Goal: Transaction & Acquisition: Purchase product/service

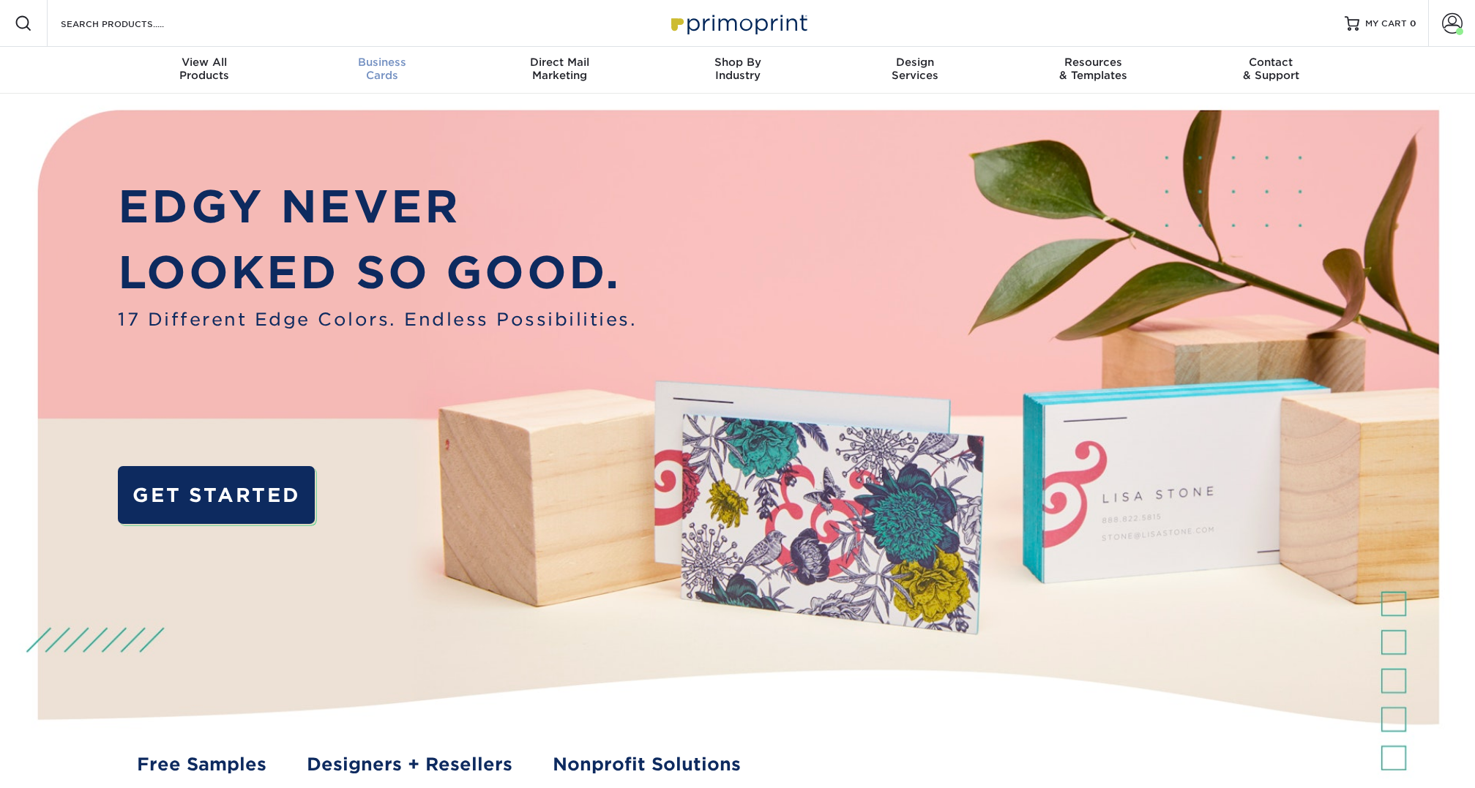
click at [386, 70] on div "Business Cards" at bounding box center [382, 69] width 178 height 26
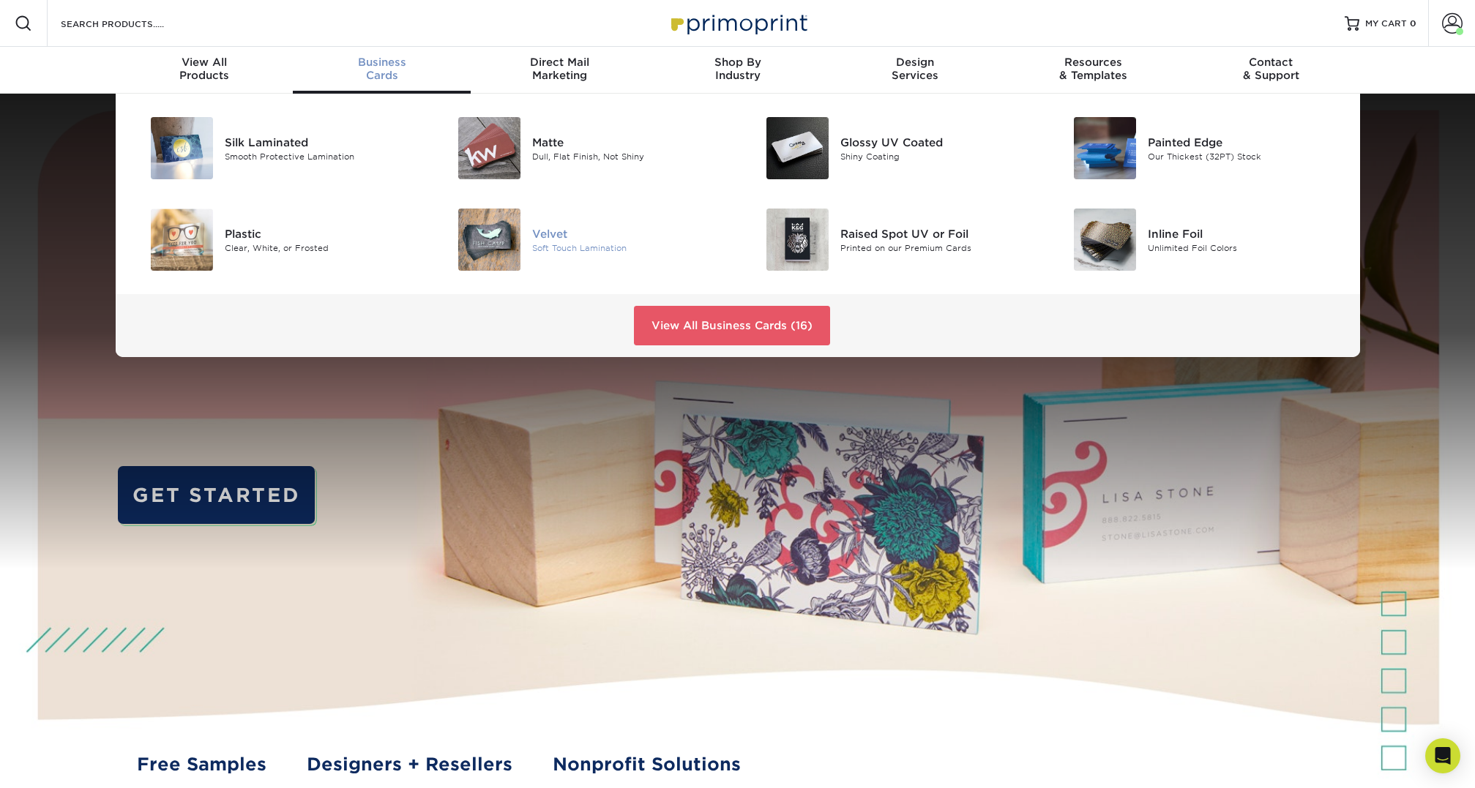
drag, startPoint x: 548, startPoint y: 237, endPoint x: 572, endPoint y: 237, distance: 24.1
click at [548, 237] on div "Velvet" at bounding box center [629, 233] width 194 height 16
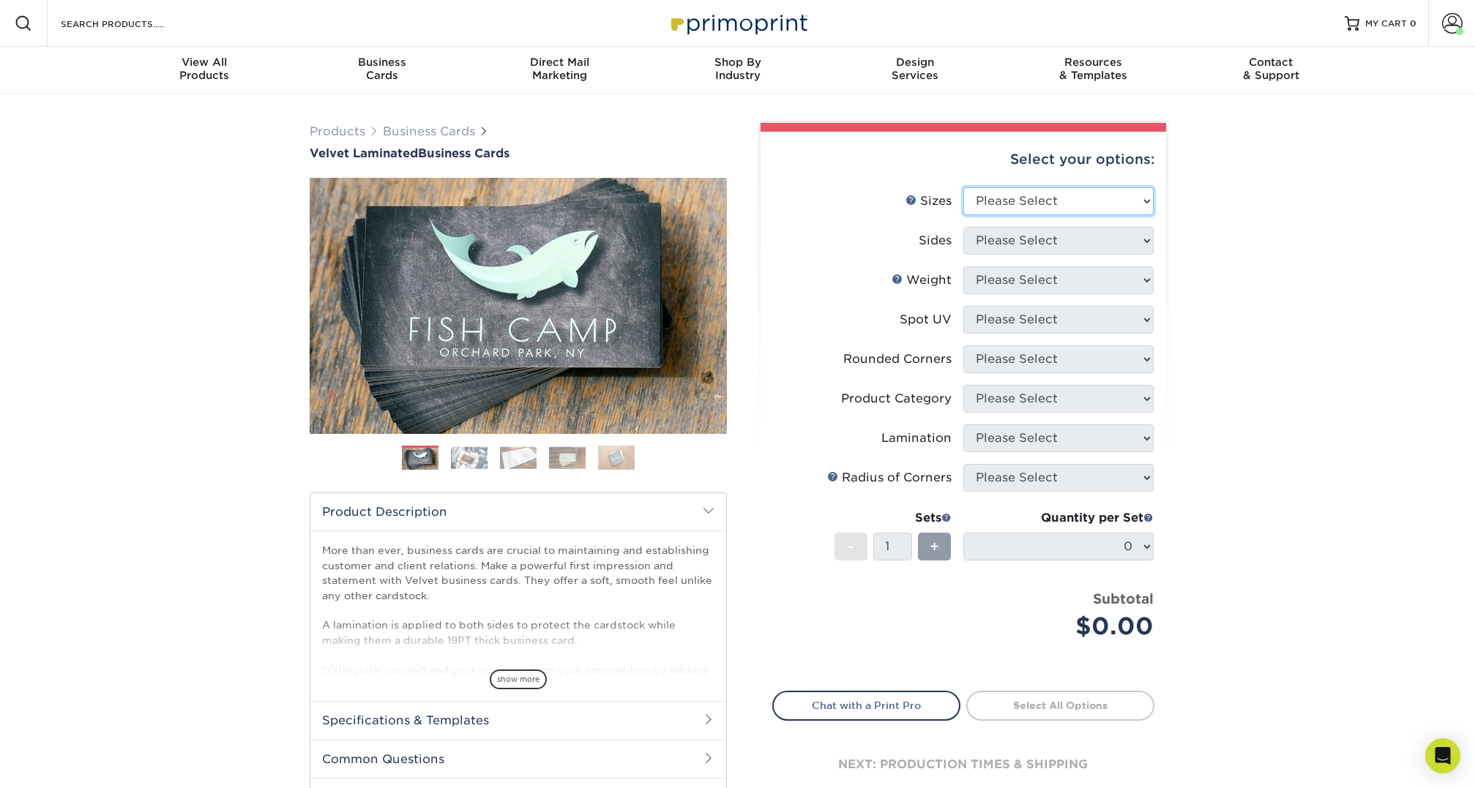
select select "2.00x3.50"
click option "2" x 3.5" - Standard" at bounding box center [0, 0] width 0 height 0
select select "13abbda7-1d64-4f25-8bb2-c179b224825d"
select select "16PT"
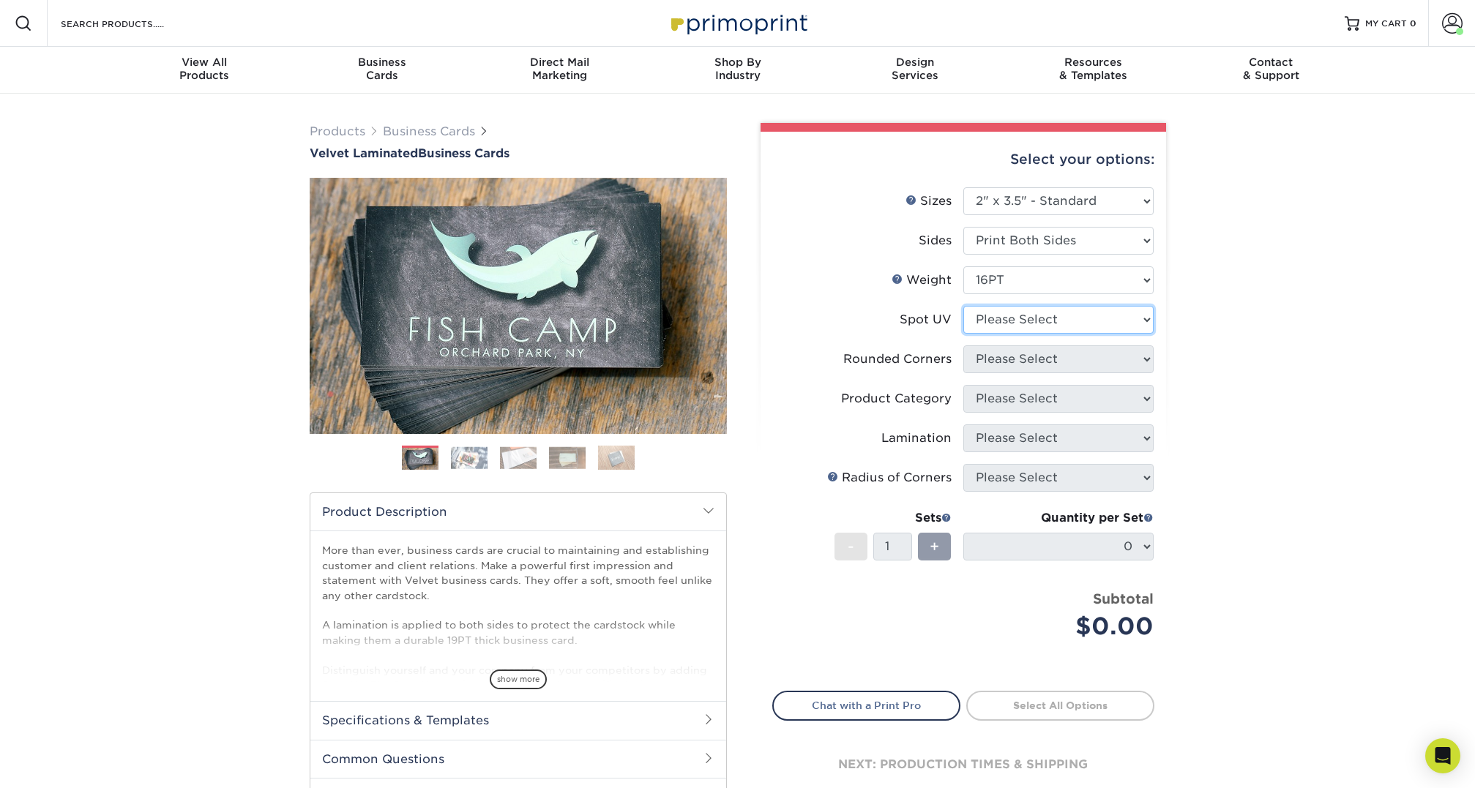
select select "3"
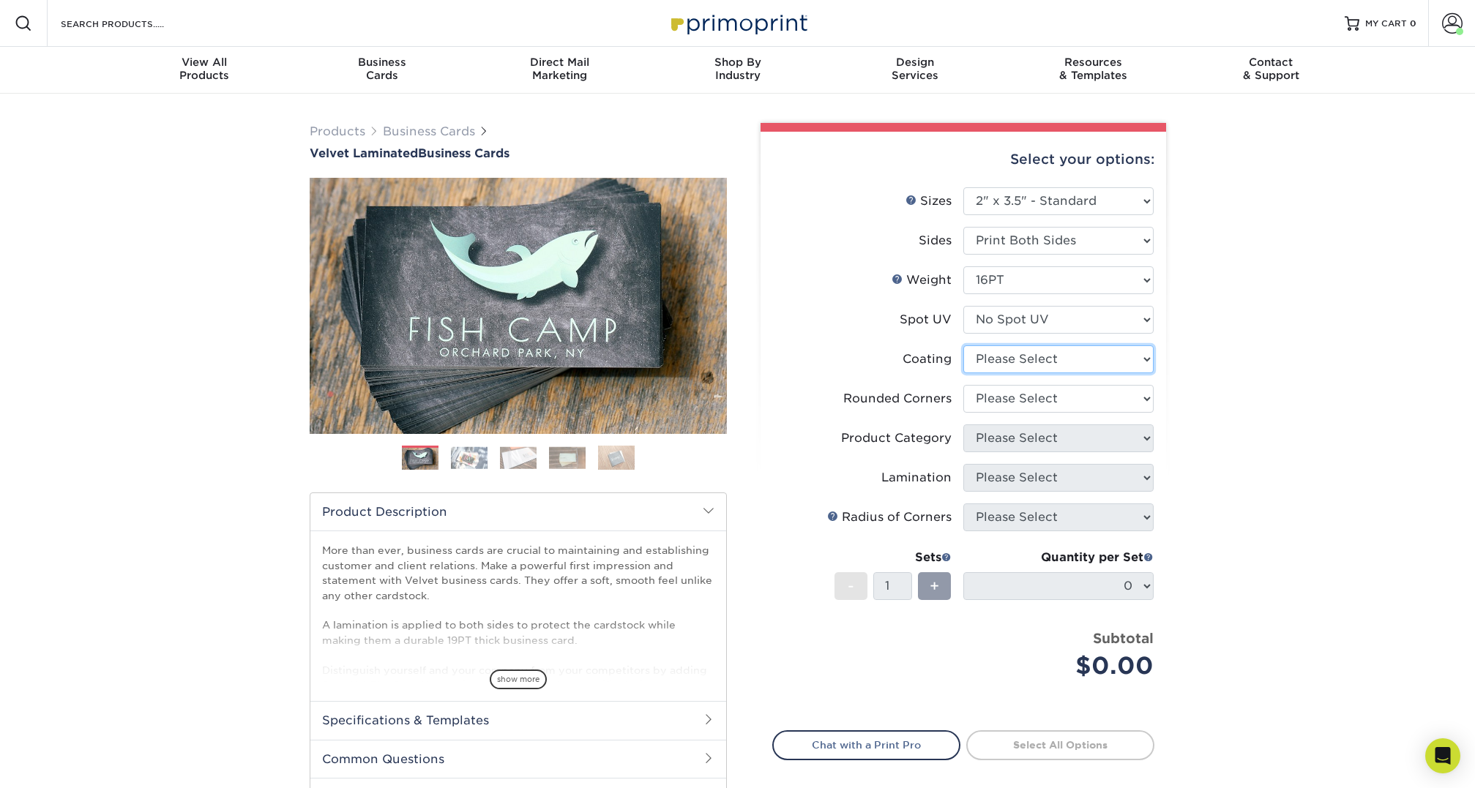
select select "3e7618de-abca-4bda-9f97-8b9129e913d8"
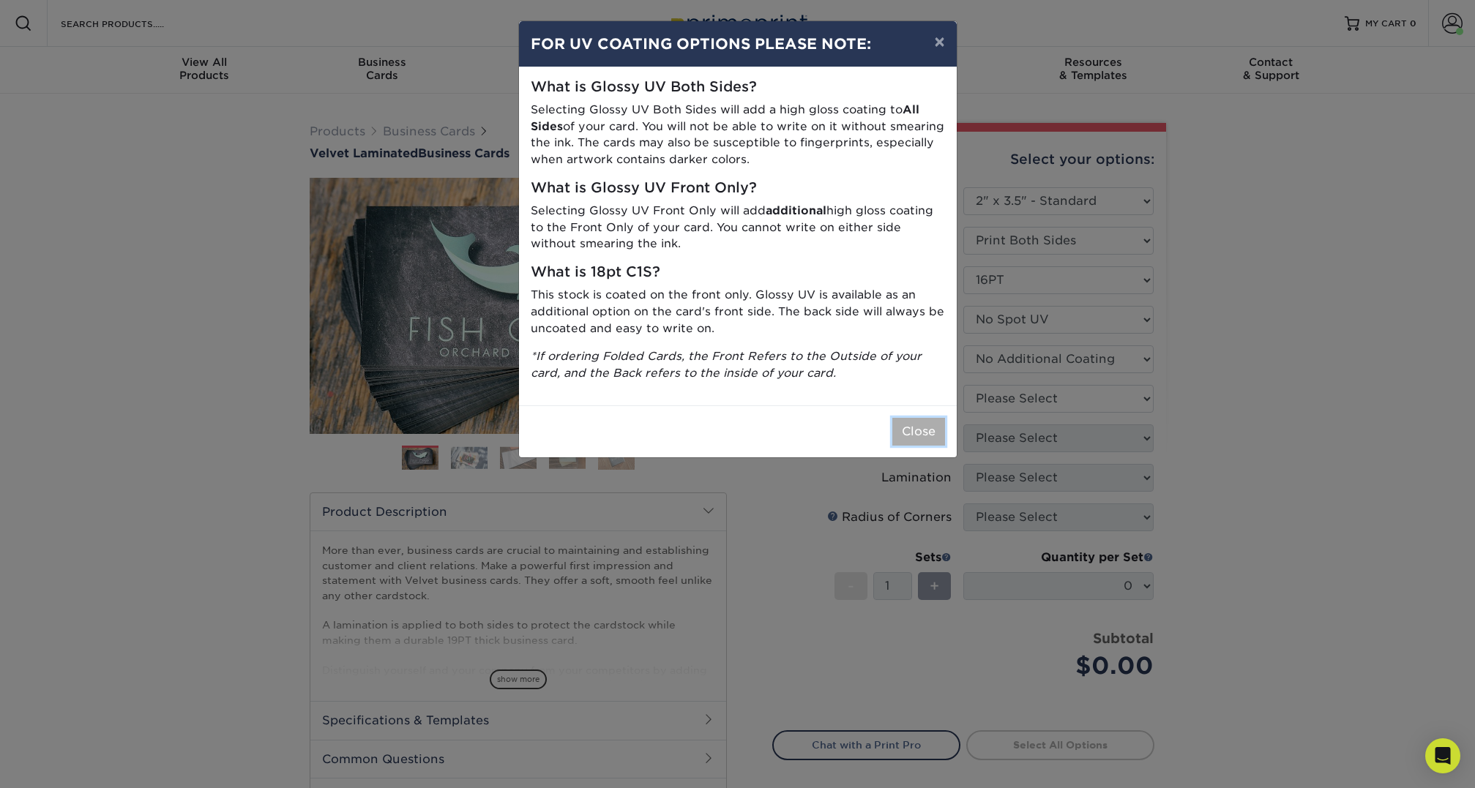
click at [929, 432] on button "Close" at bounding box center [918, 432] width 53 height 28
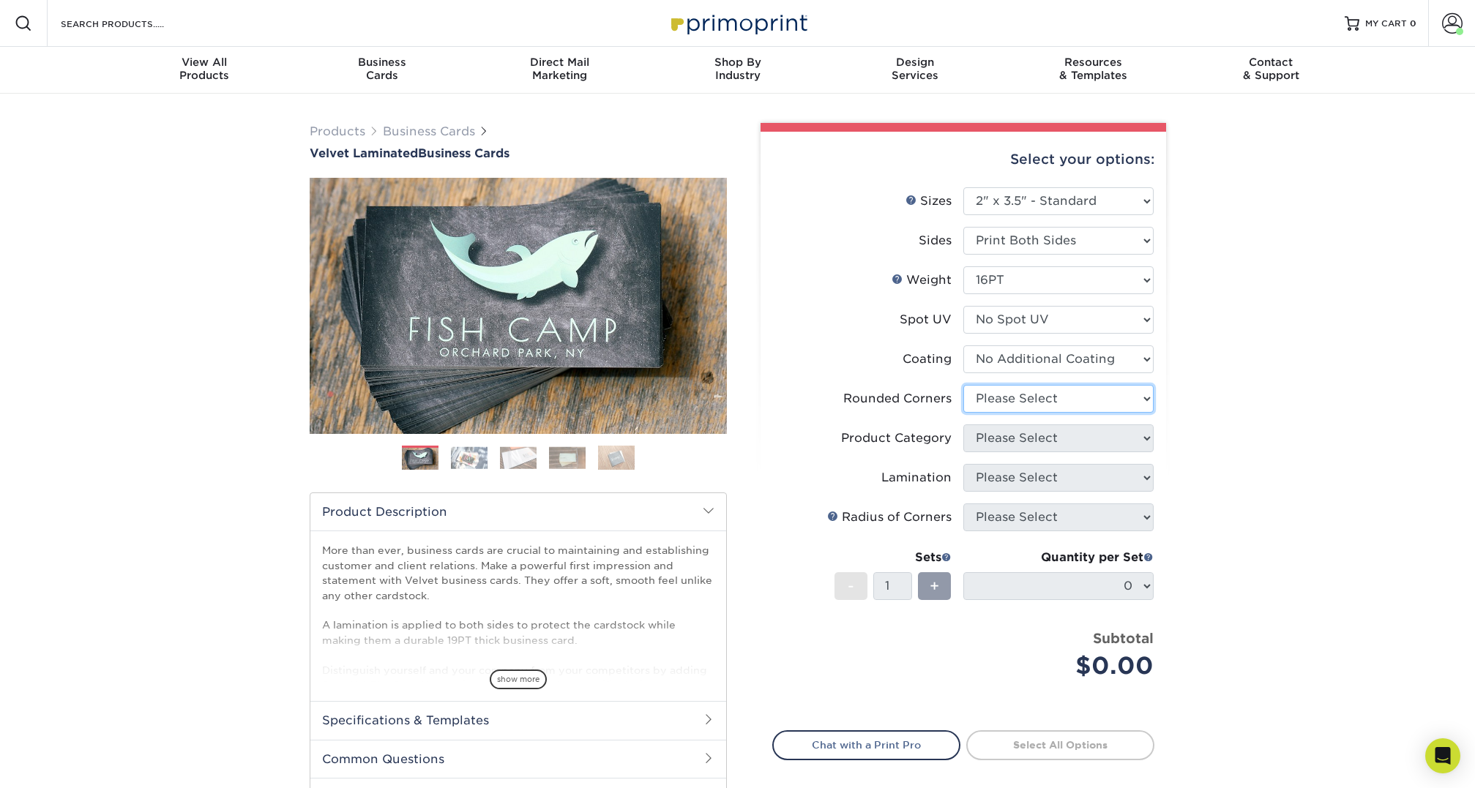
select select "0"
click option "No" at bounding box center [0, 0] width 0 height 0
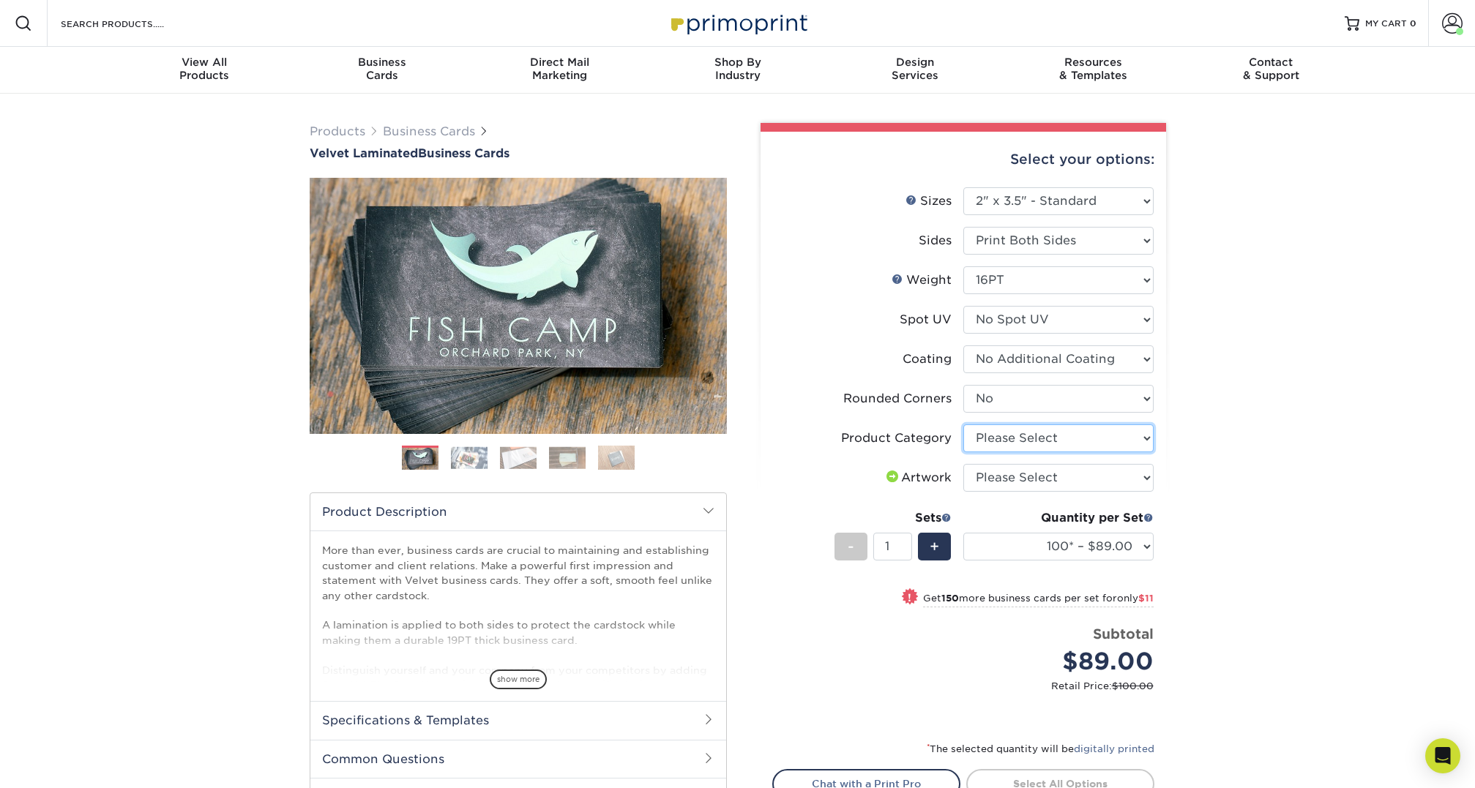
select select "3b5148f1-0588-4f88-a218-97bcfdce65c1"
click option "Business Cards" at bounding box center [0, 0] width 0 height 0
select select "upload"
click option "I will upload files" at bounding box center [0, 0] width 0 height 0
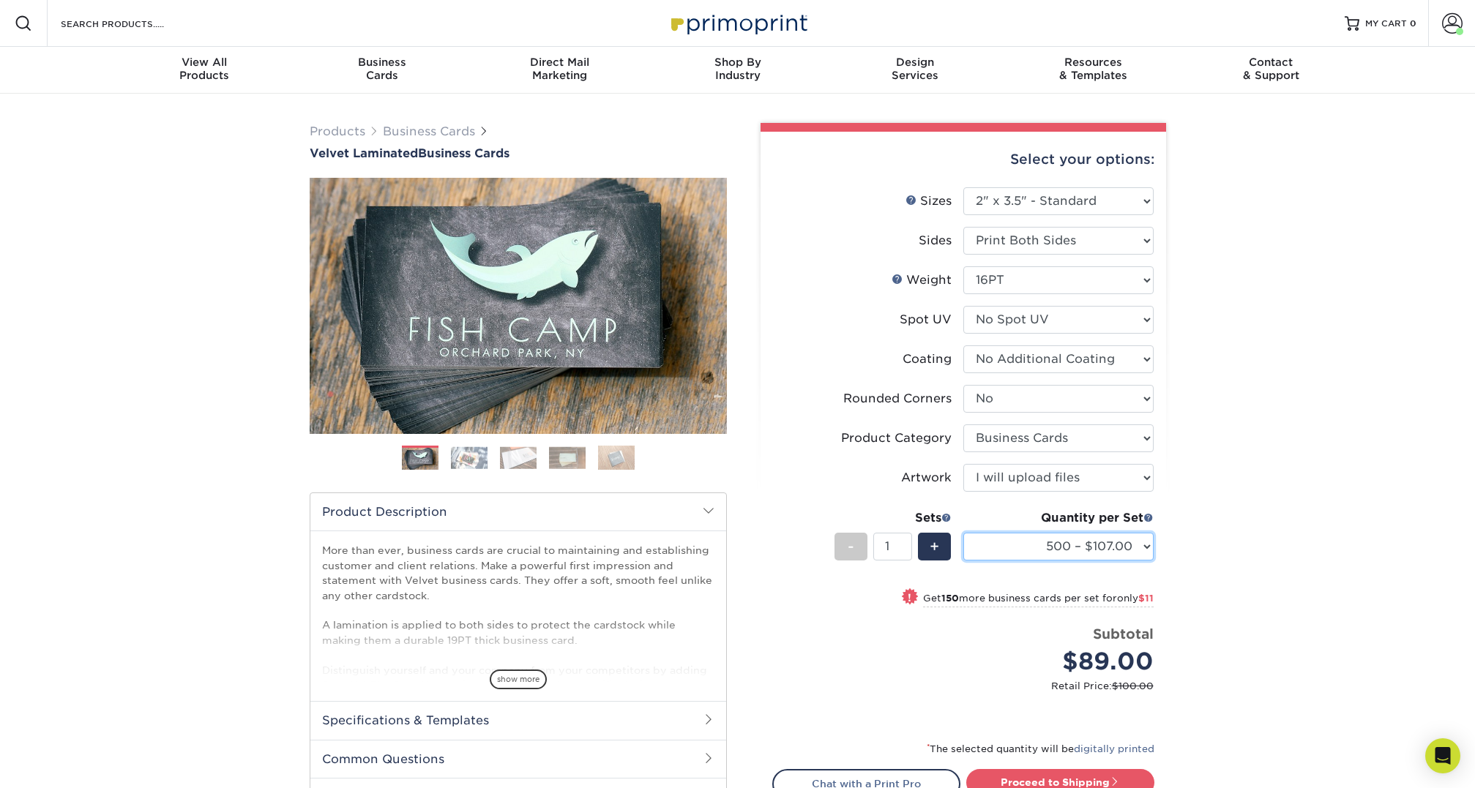
click option "500 – $107.00" at bounding box center [0, 0] width 0 height 0
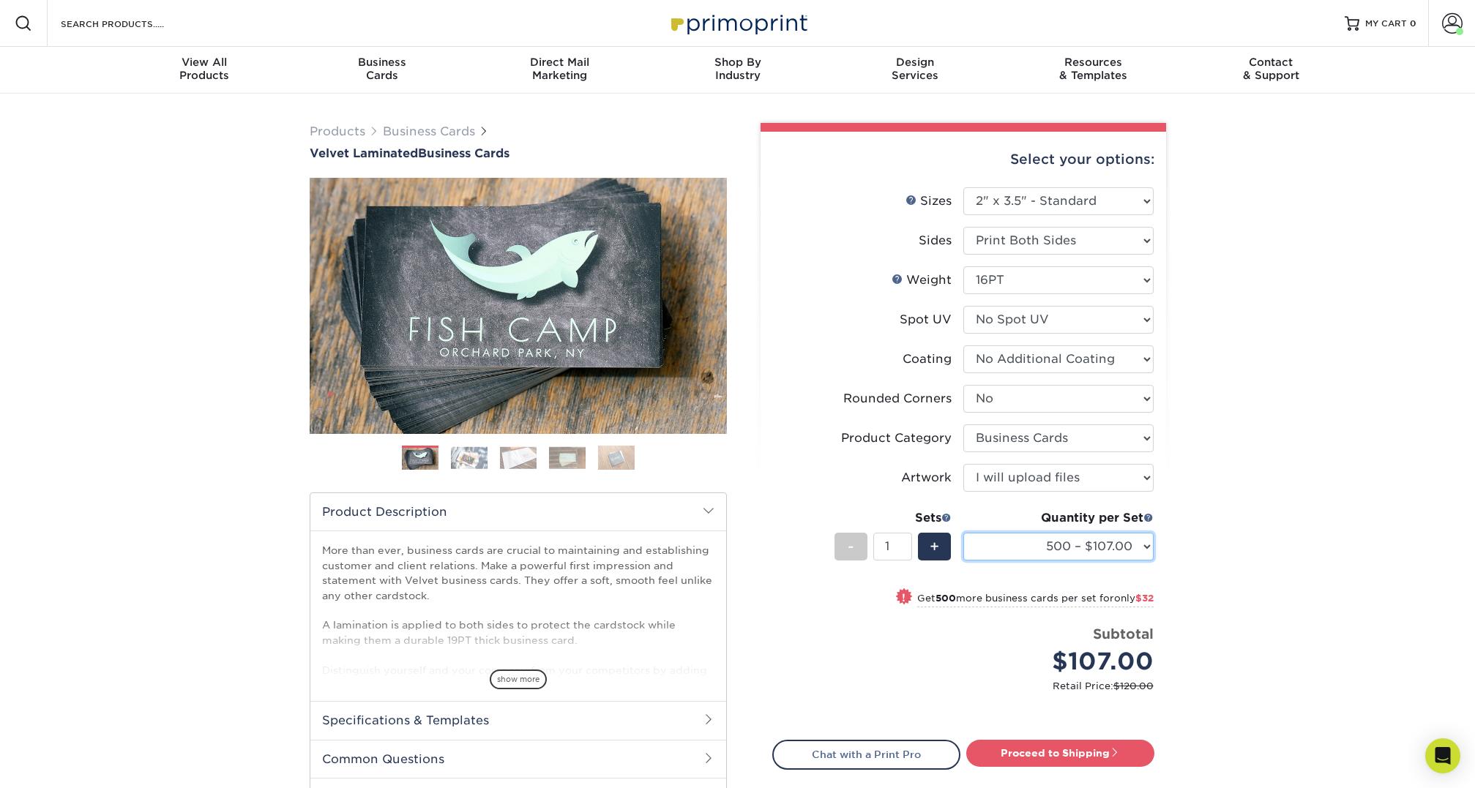
select select "250* – $100.00"
click option "250* – $100.00" at bounding box center [0, 0] width 0 height 0
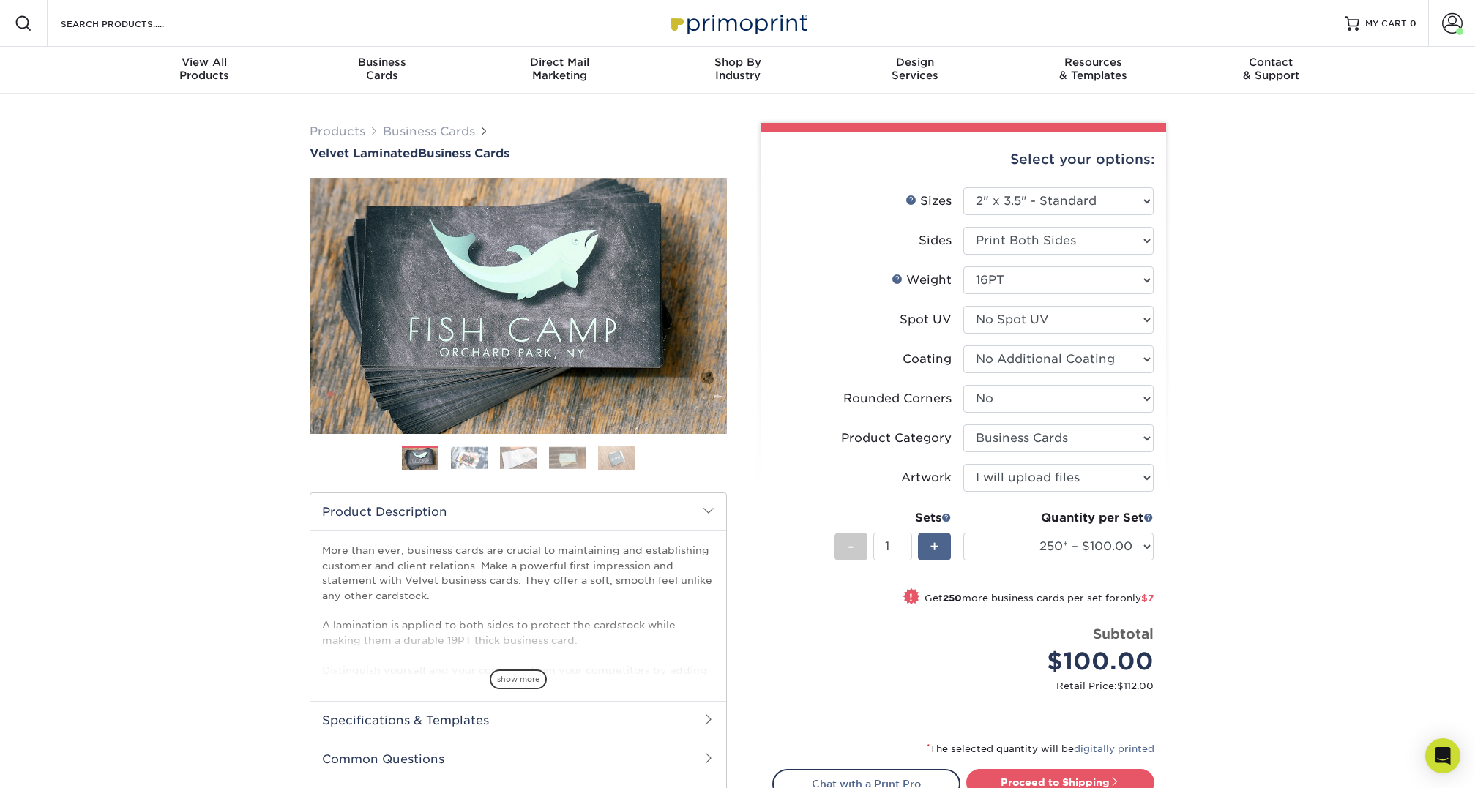
click at [933, 544] on span "+" at bounding box center [934, 547] width 10 height 22
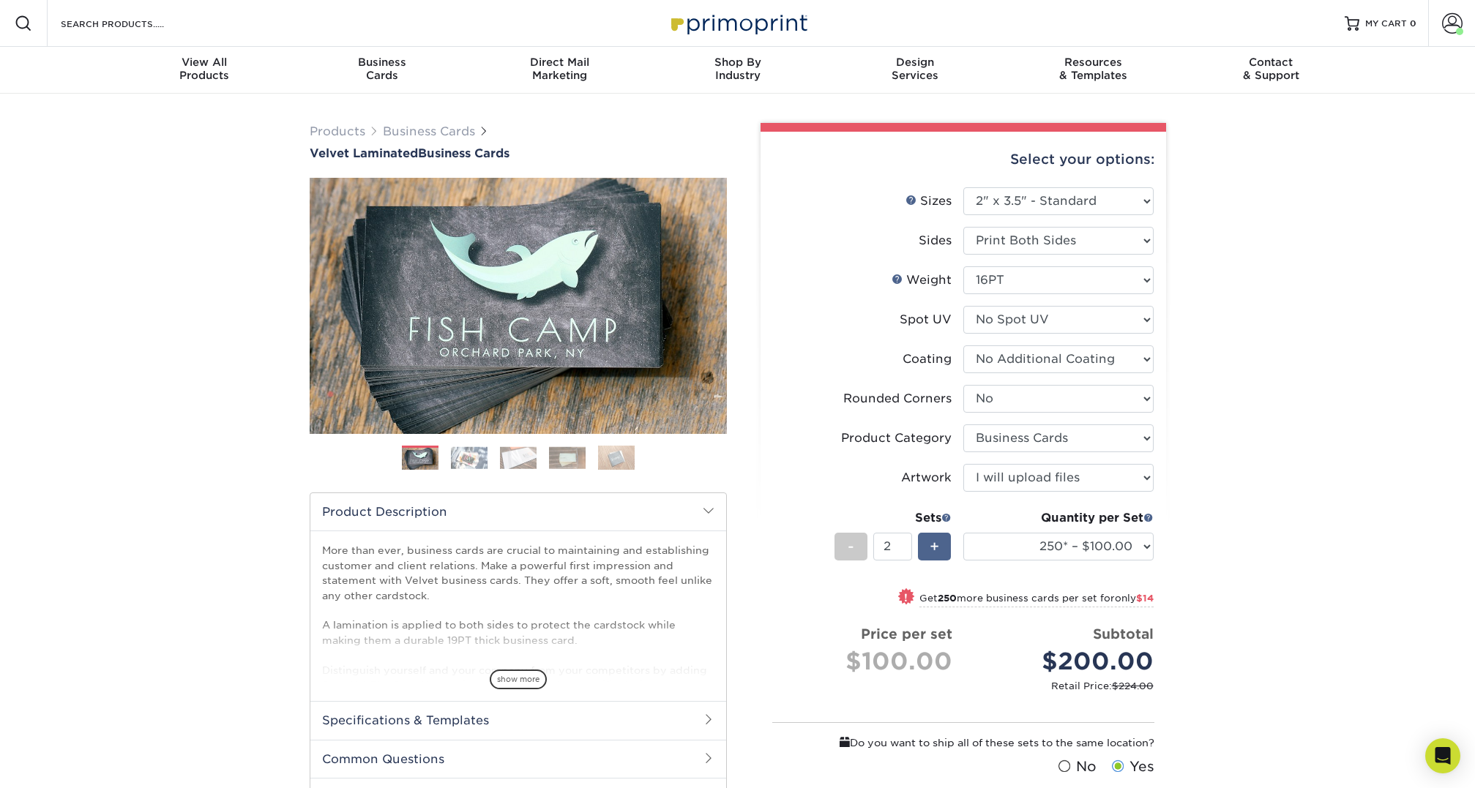
click at [934, 544] on span "+" at bounding box center [934, 547] width 10 height 22
click at [935, 545] on span "+" at bounding box center [934, 547] width 10 height 22
click at [935, 544] on span "+" at bounding box center [934, 547] width 10 height 22
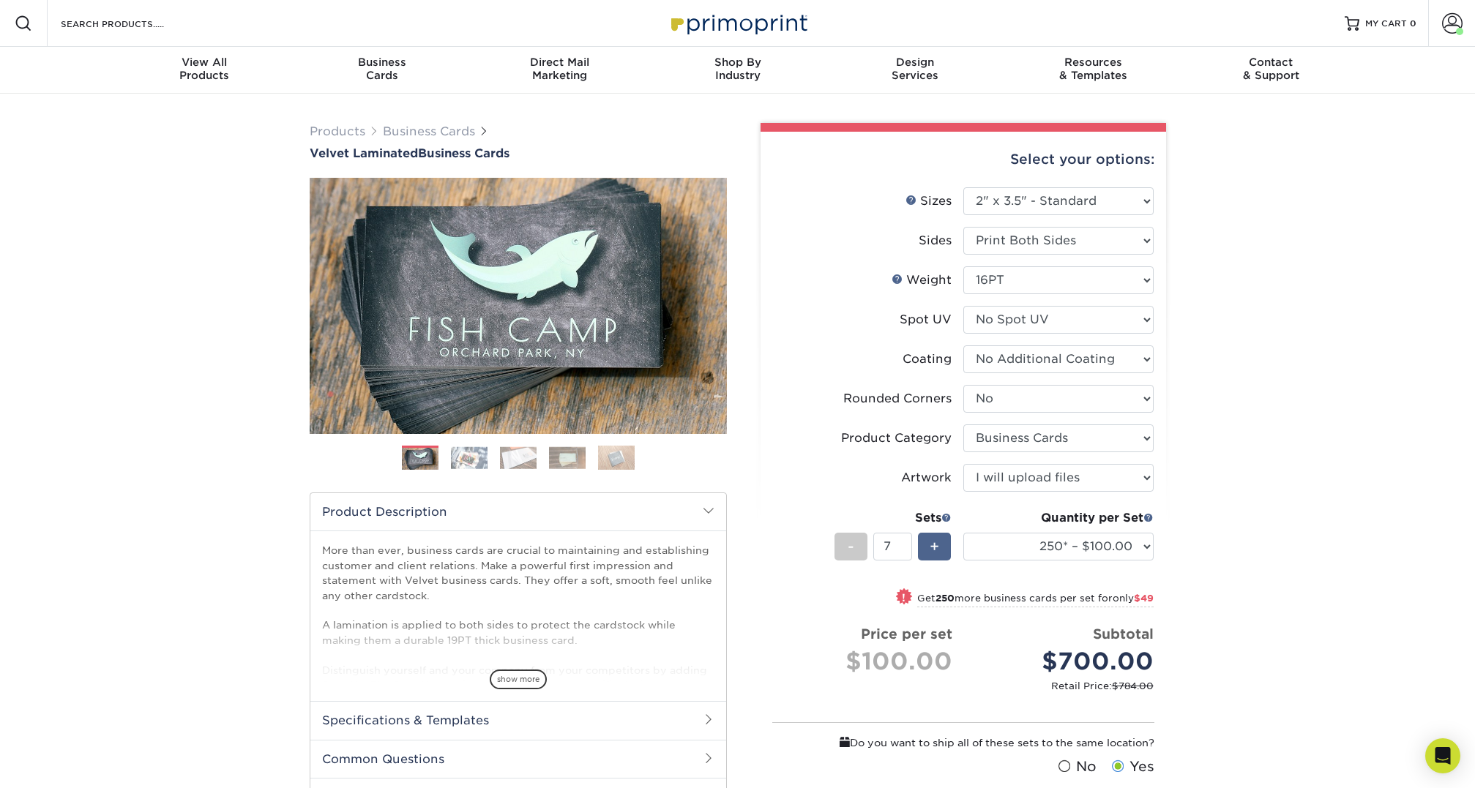
click at [934, 544] on span "+" at bounding box center [934, 547] width 10 height 22
type input "11"
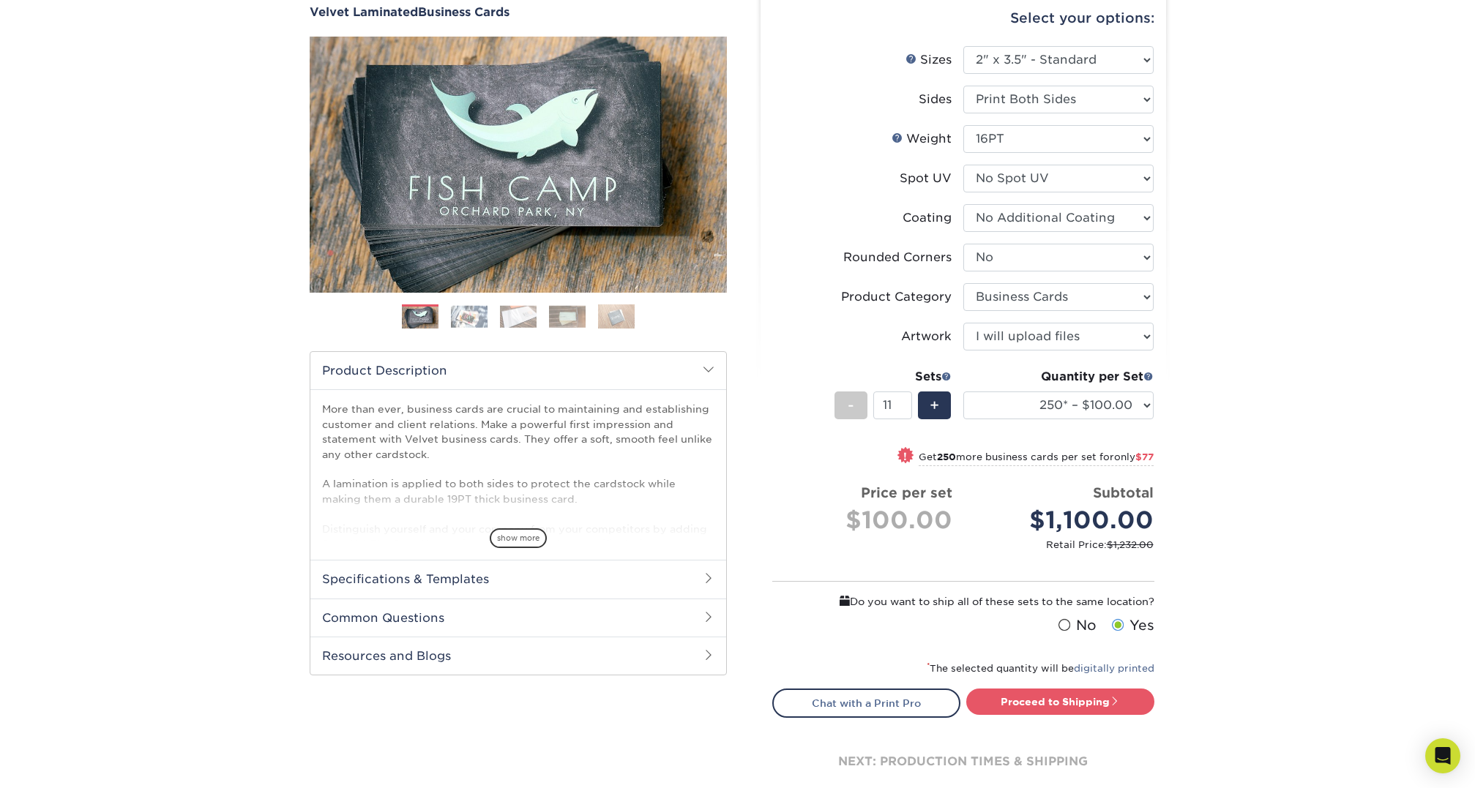
scroll to position [192, 0]
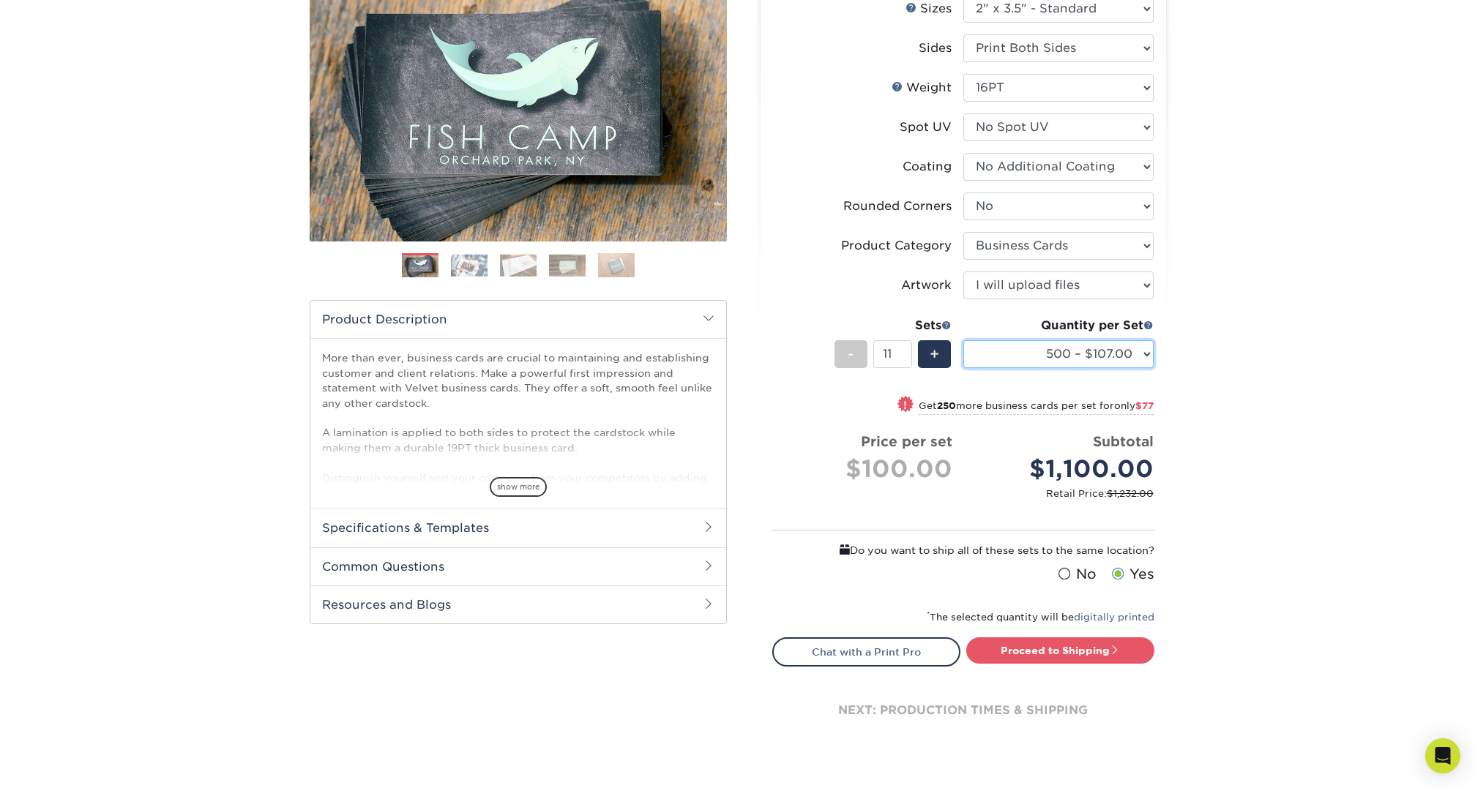
click option "500 – $107.00" at bounding box center [0, 0] width 0 height 0
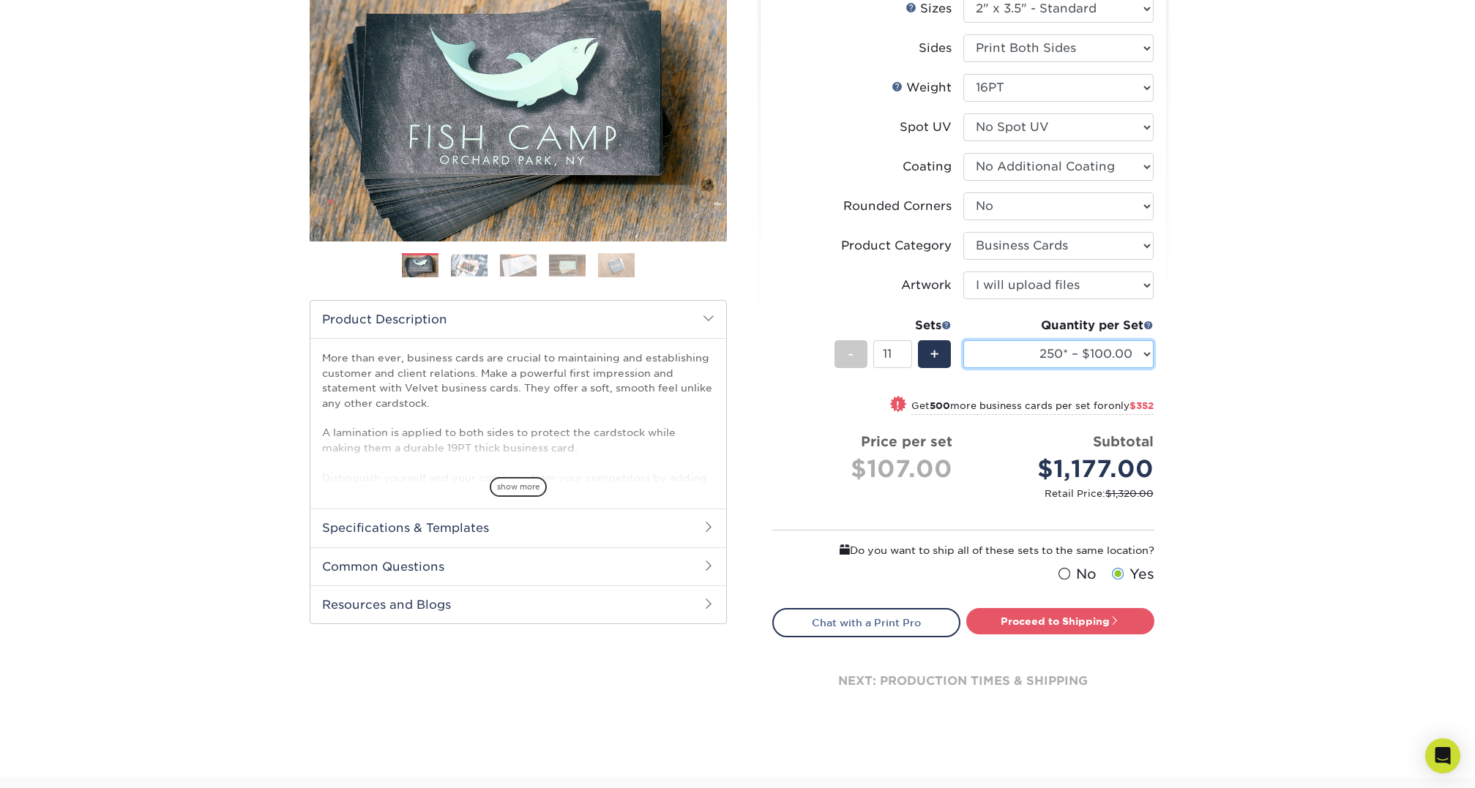
click option "250* – $100.00" at bounding box center [0, 0] width 0 height 0
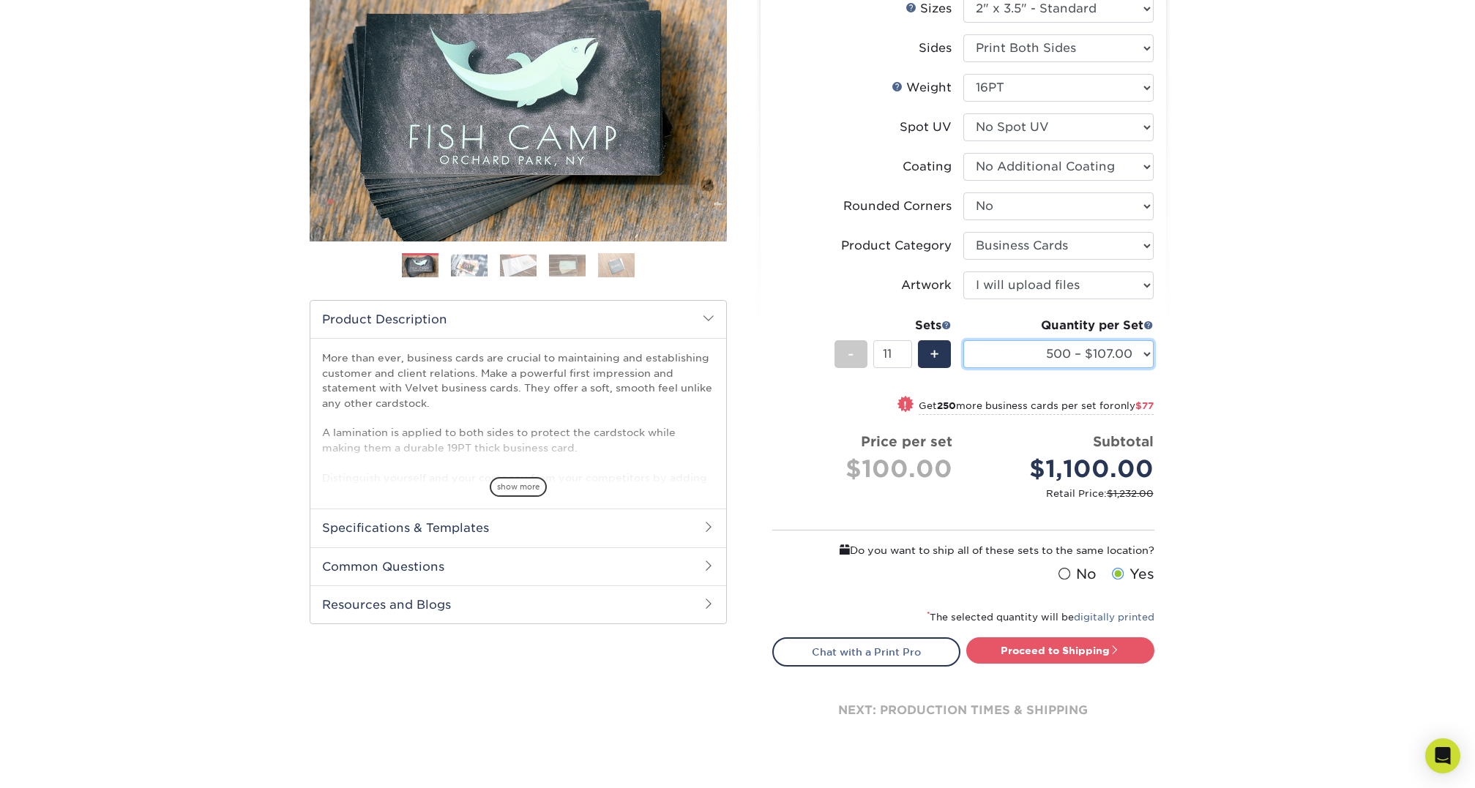
click option "500 – $107.00" at bounding box center [0, 0] width 0 height 0
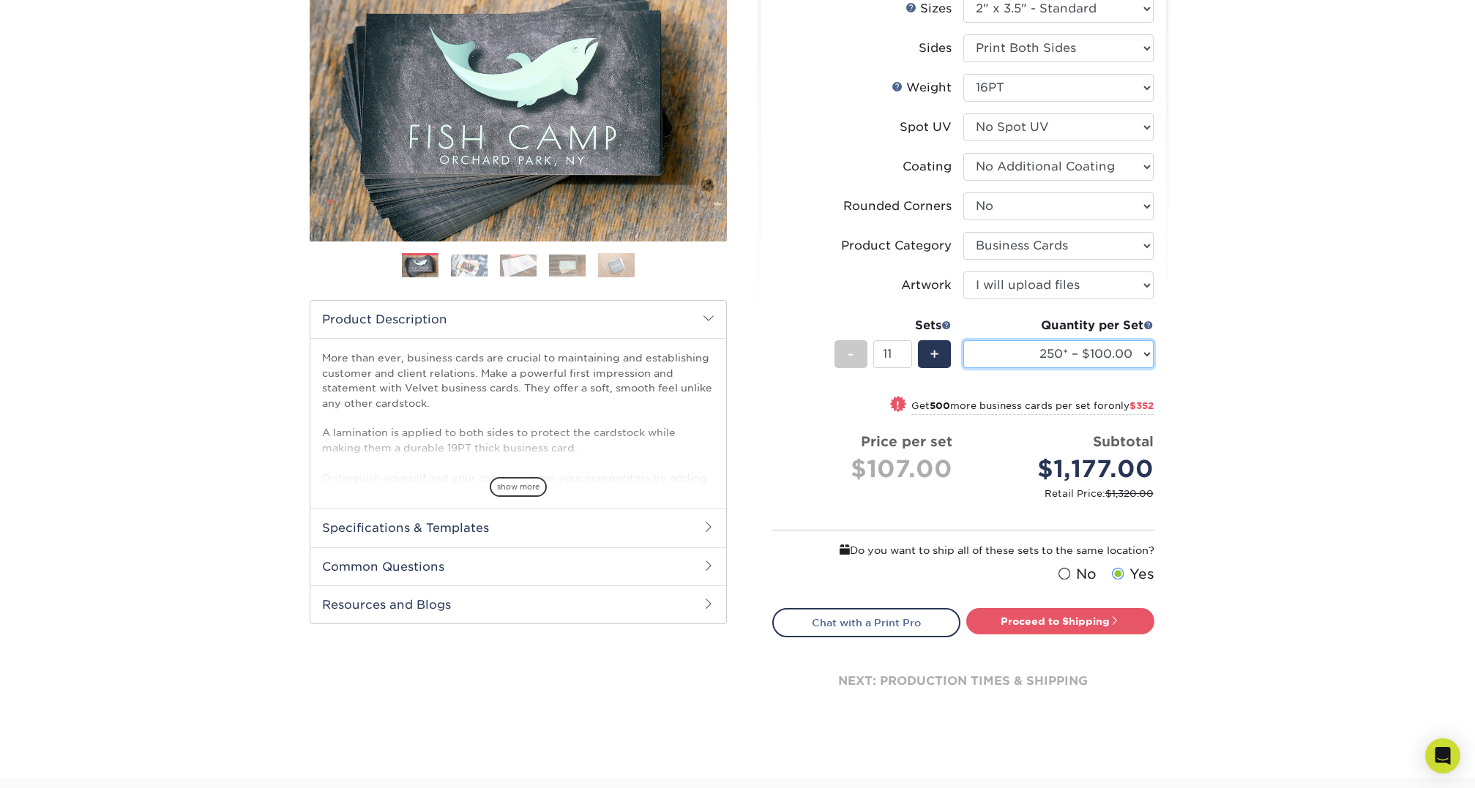
click option "250* – $100.00" at bounding box center [0, 0] width 0 height 0
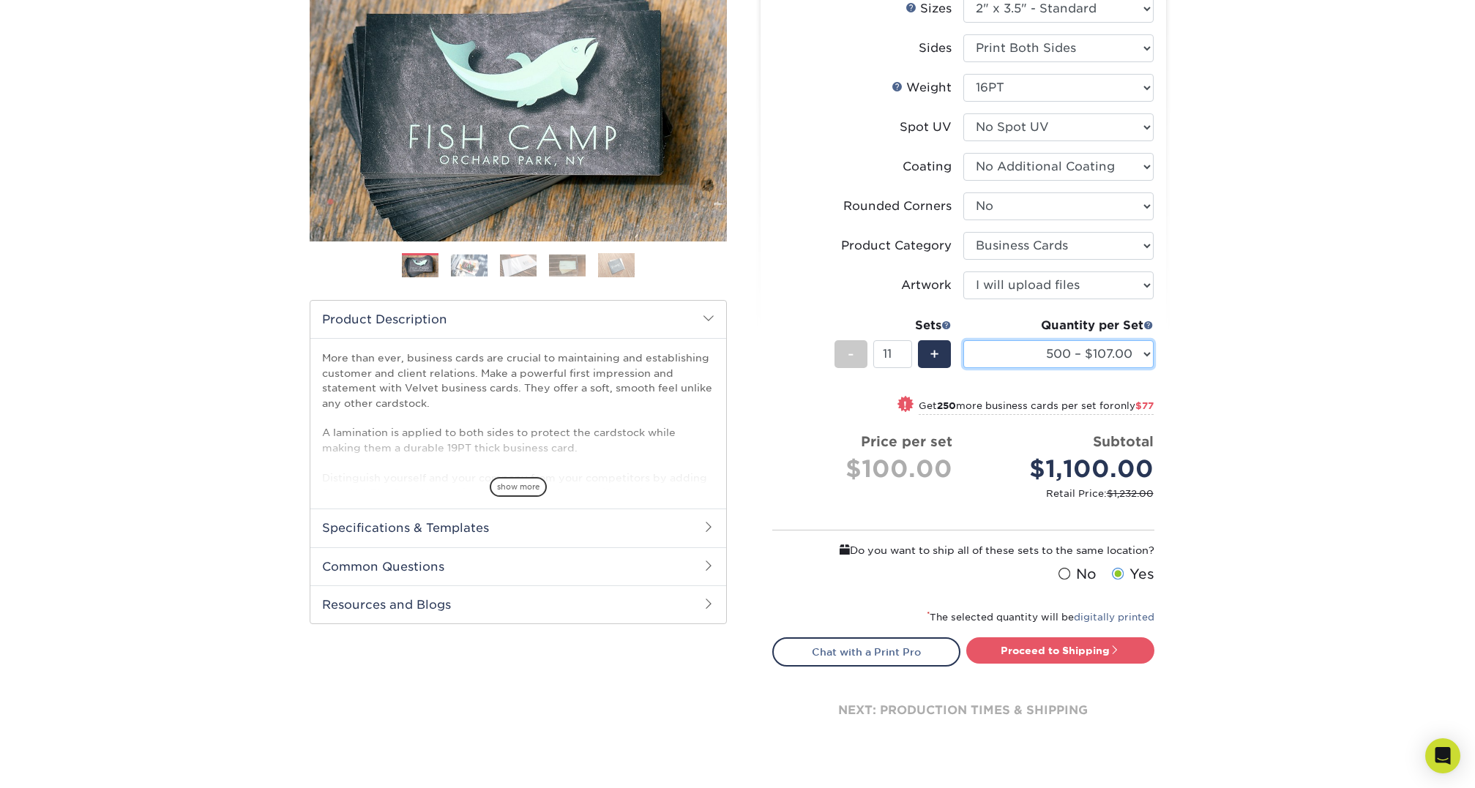
click option "500 – $107.00" at bounding box center [0, 0] width 0 height 0
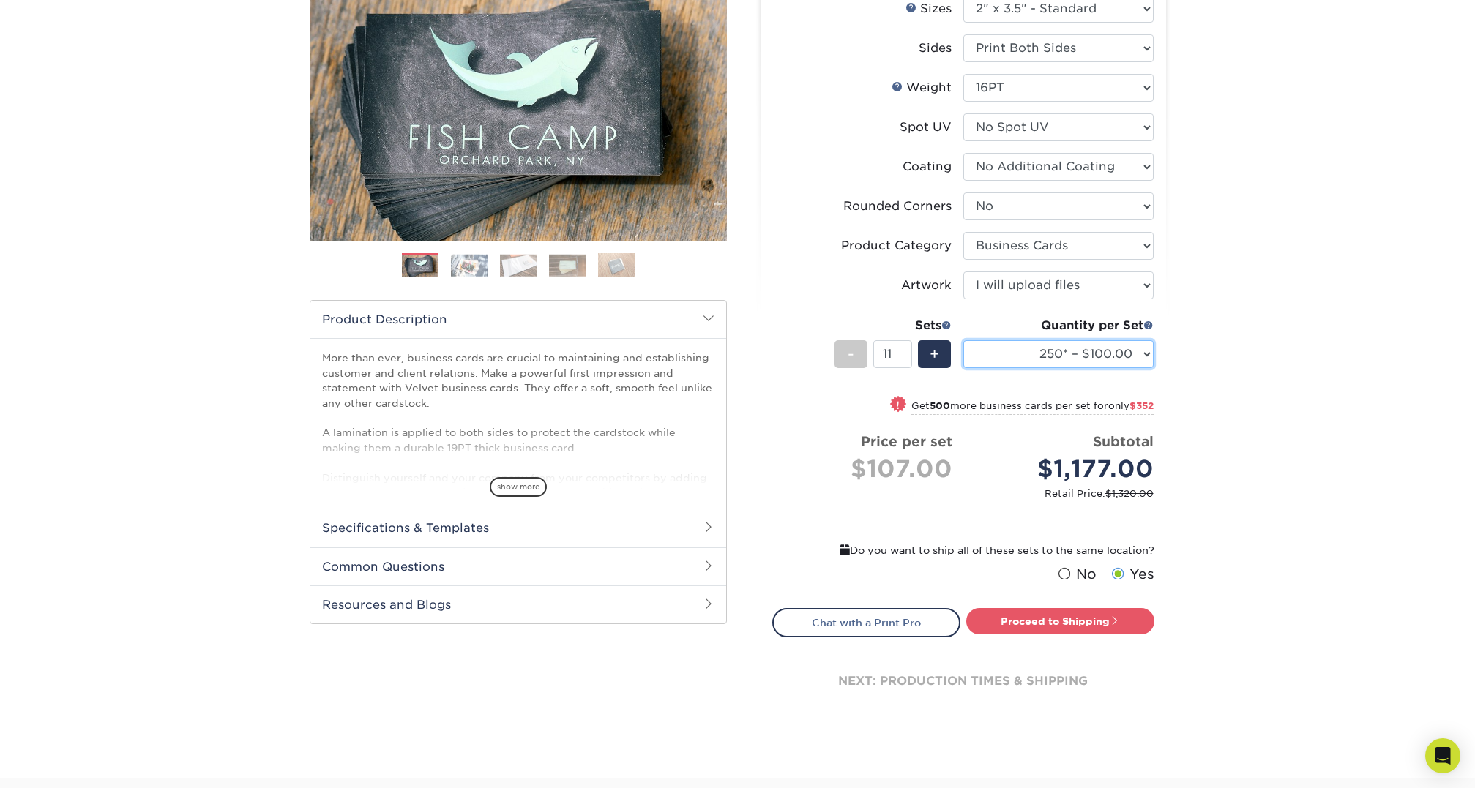
click option "250* – $100.00" at bounding box center [0, 0] width 0 height 0
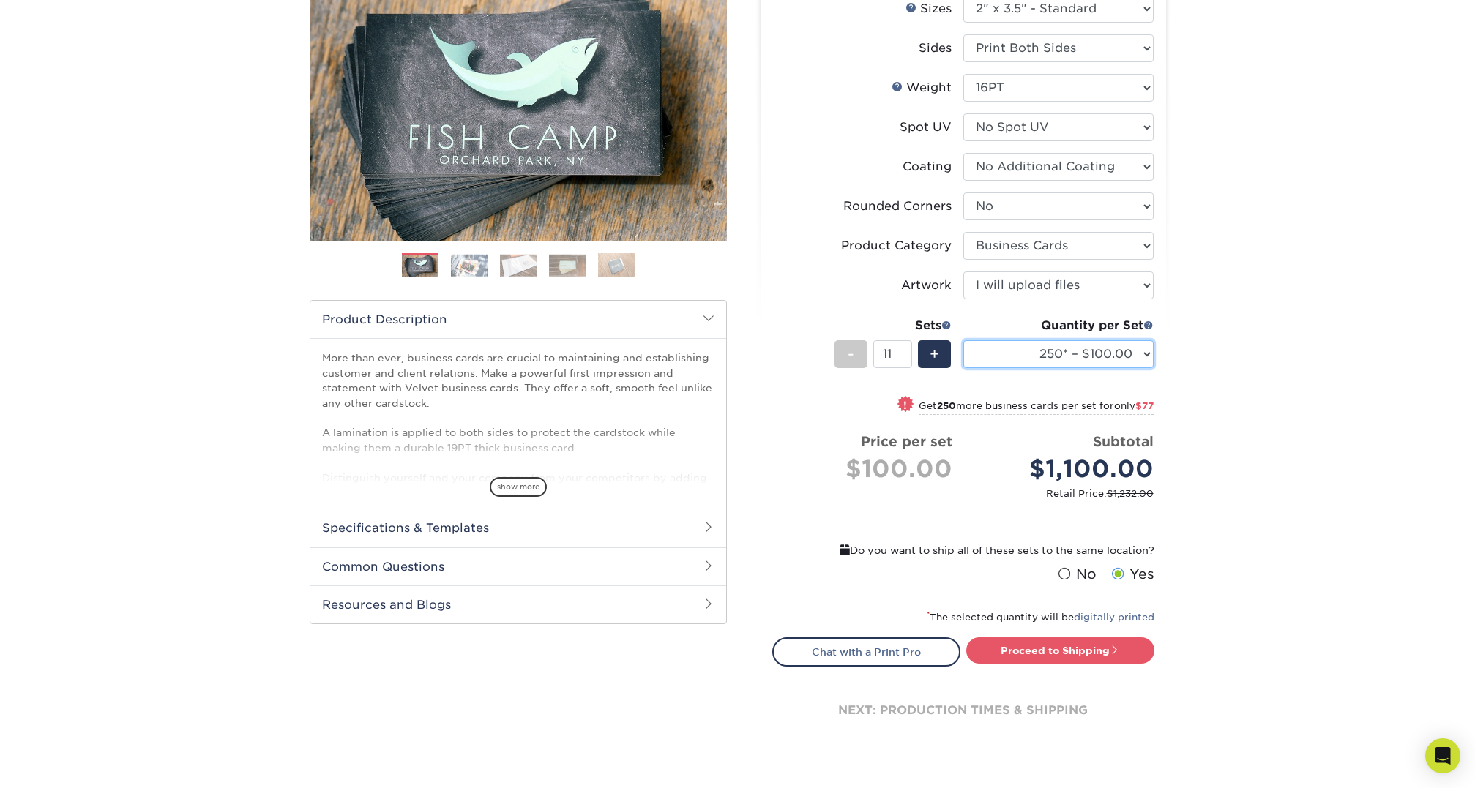
select select "500 – $107.00"
click option "500 – $107.00" at bounding box center [0, 0] width 0 height 0
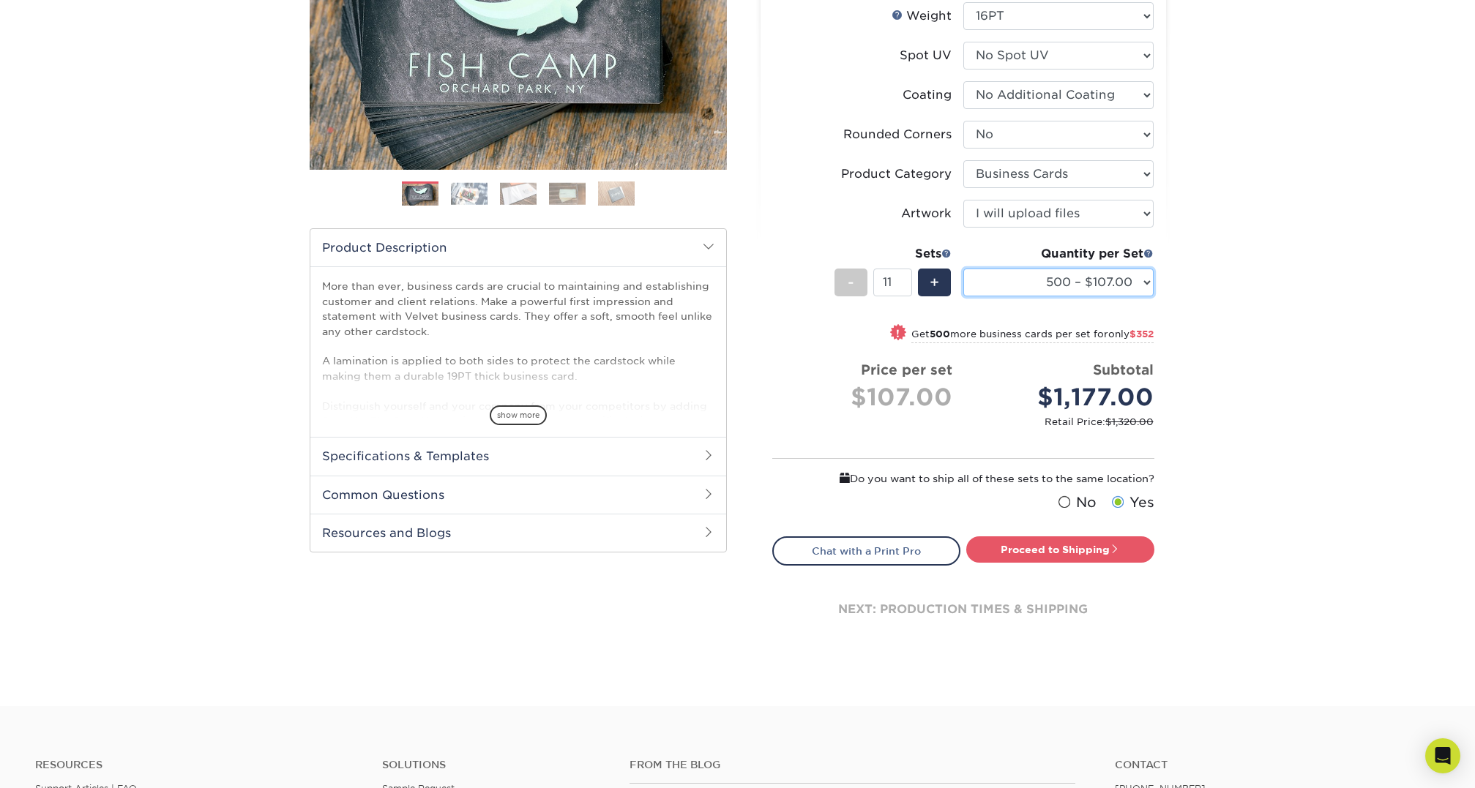
scroll to position [263, 0]
click at [852, 285] on span "-" at bounding box center [850, 284] width 7 height 22
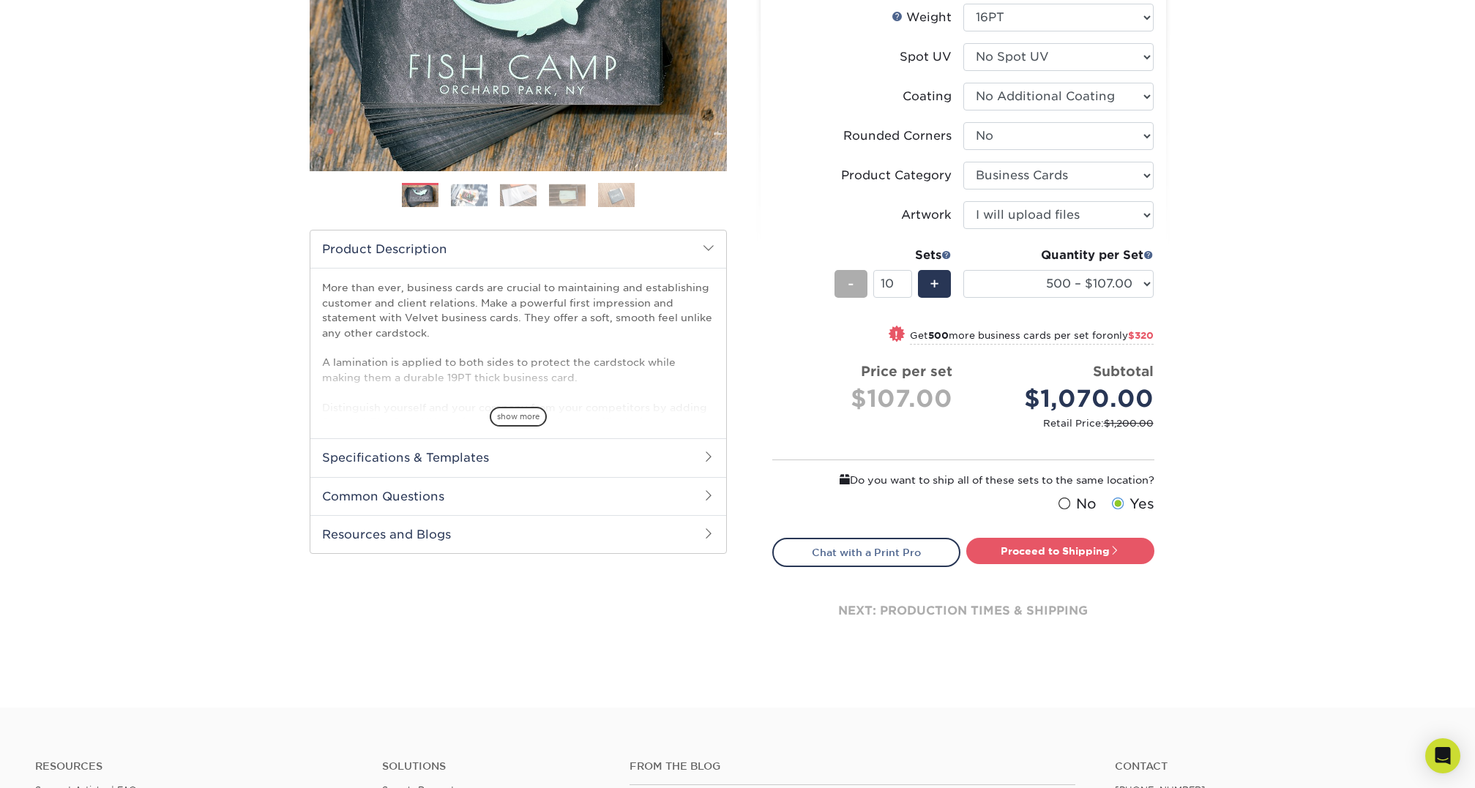
click at [852, 285] on span "-" at bounding box center [850, 284] width 7 height 22
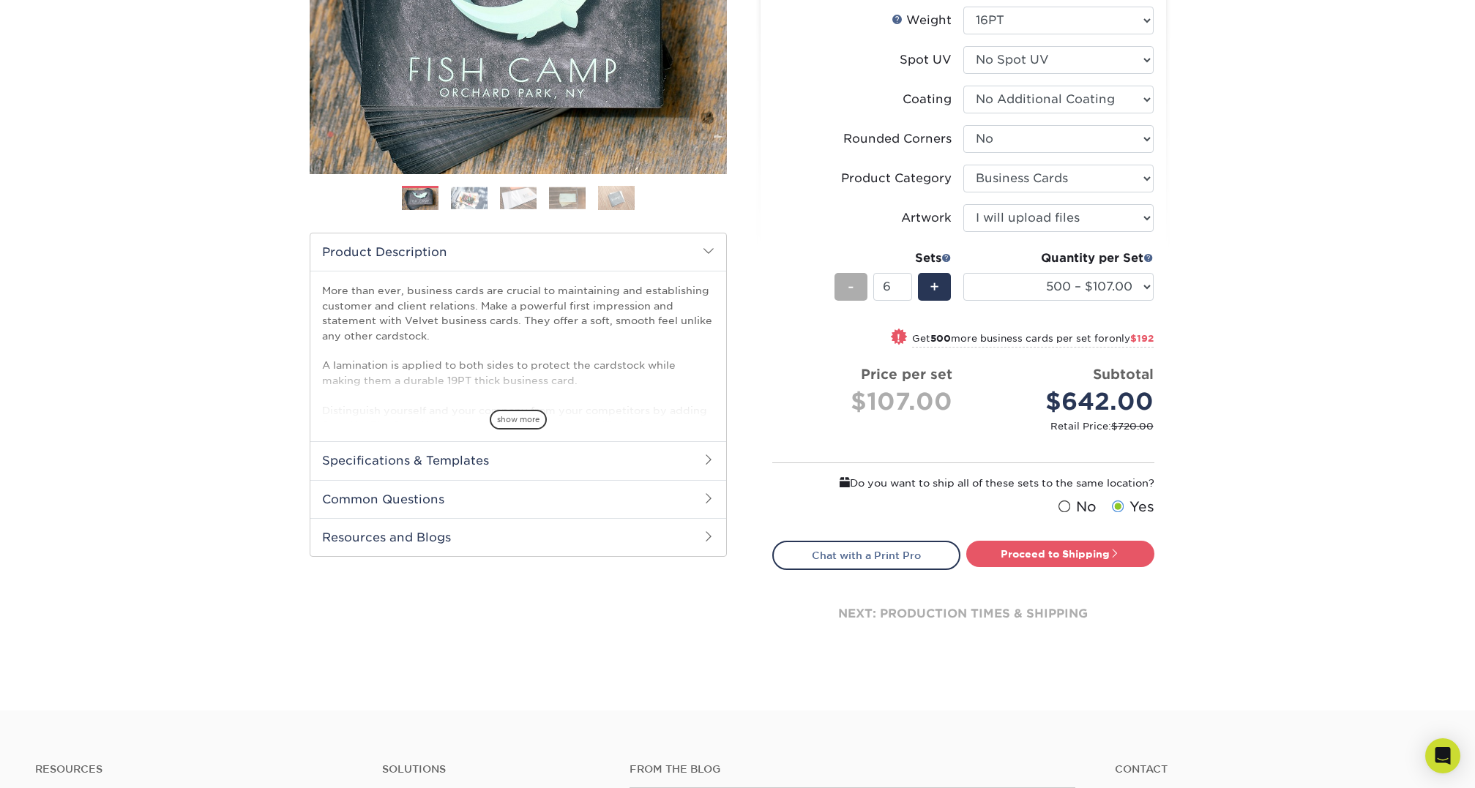
click at [852, 285] on span "-" at bounding box center [850, 287] width 7 height 22
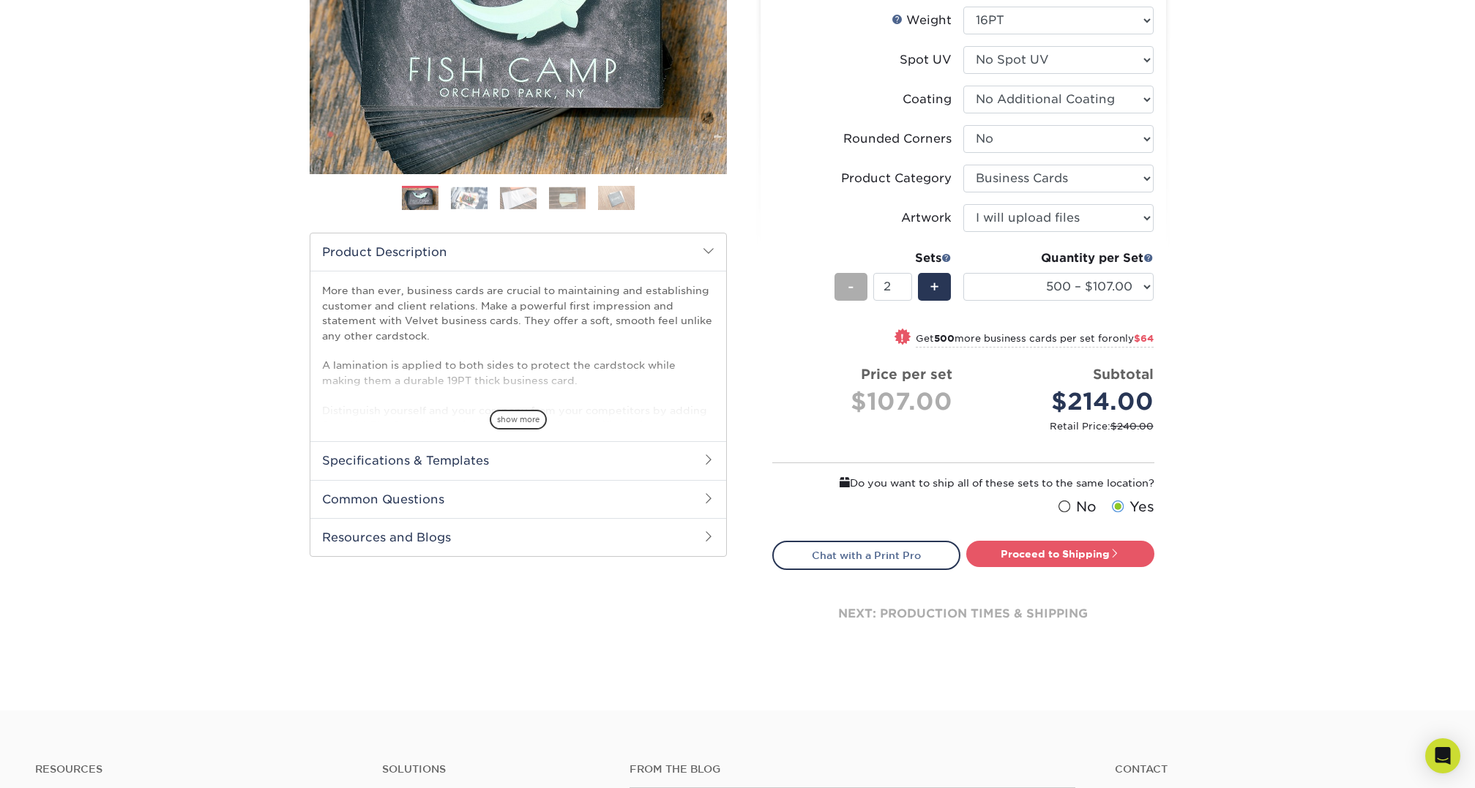
type input "1"
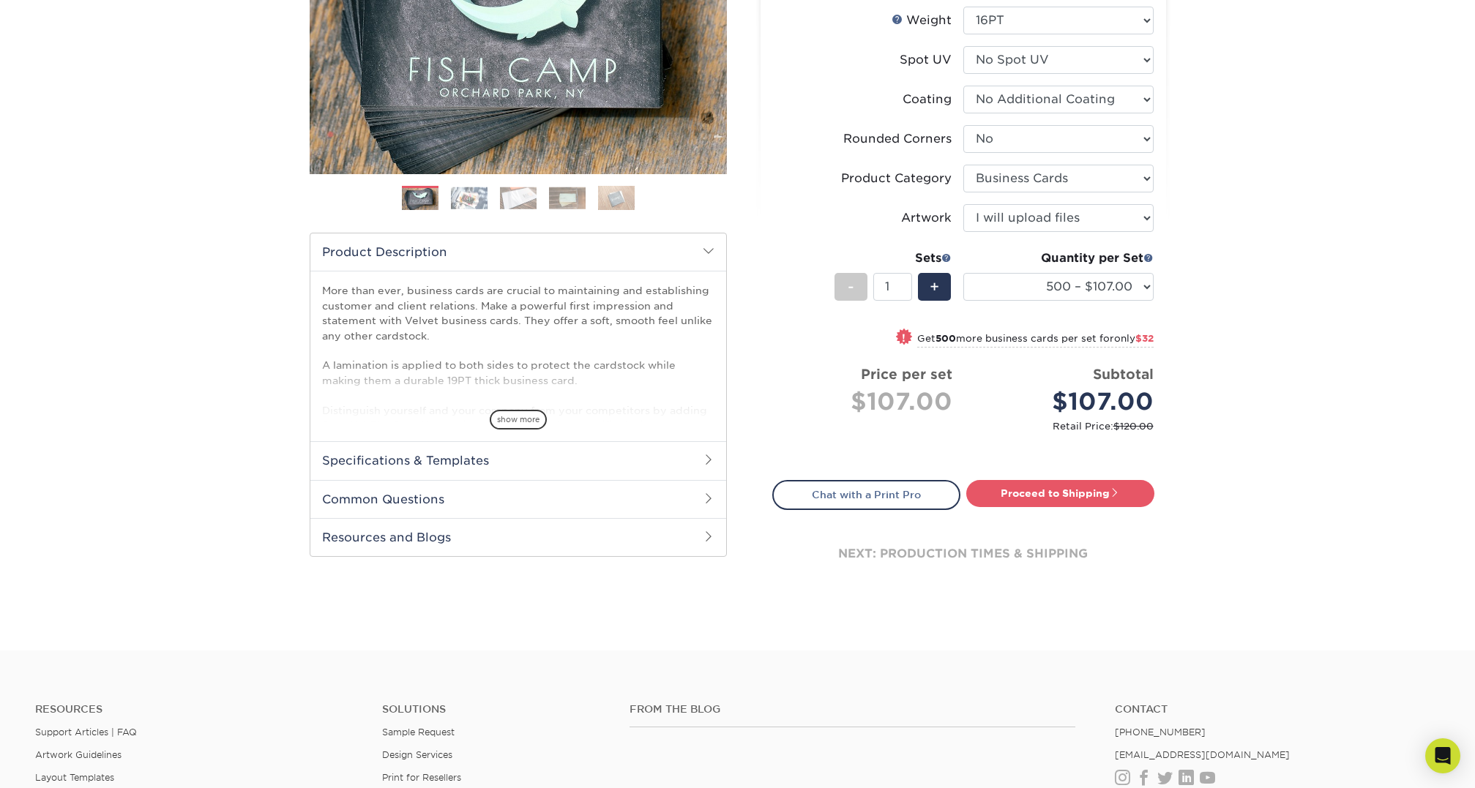
scroll to position [258, 0]
select select "250* – $100.00"
click option "250* – $100.00" at bounding box center [0, 0] width 0 height 0
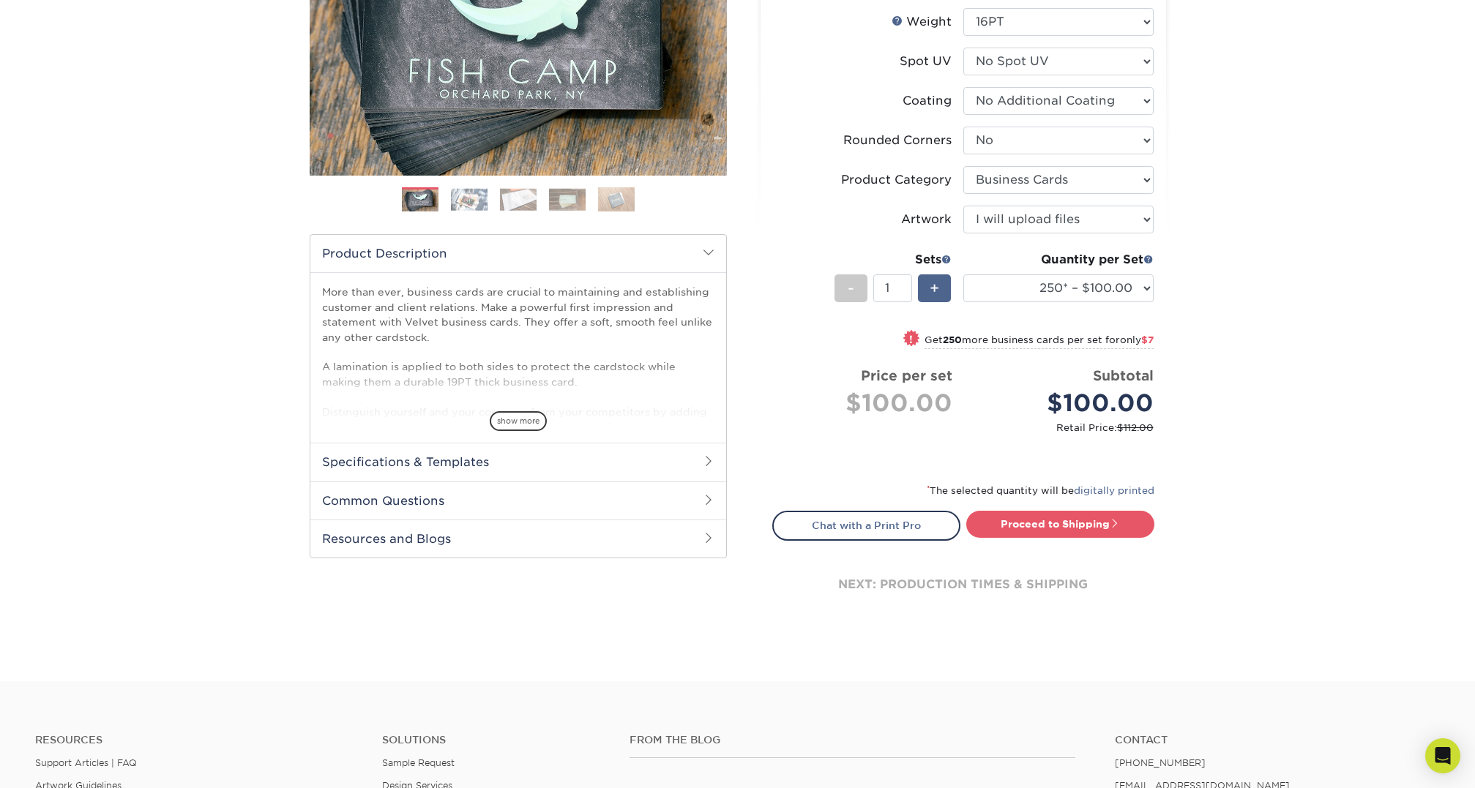
click at [938, 291] on span "+" at bounding box center [934, 288] width 10 height 22
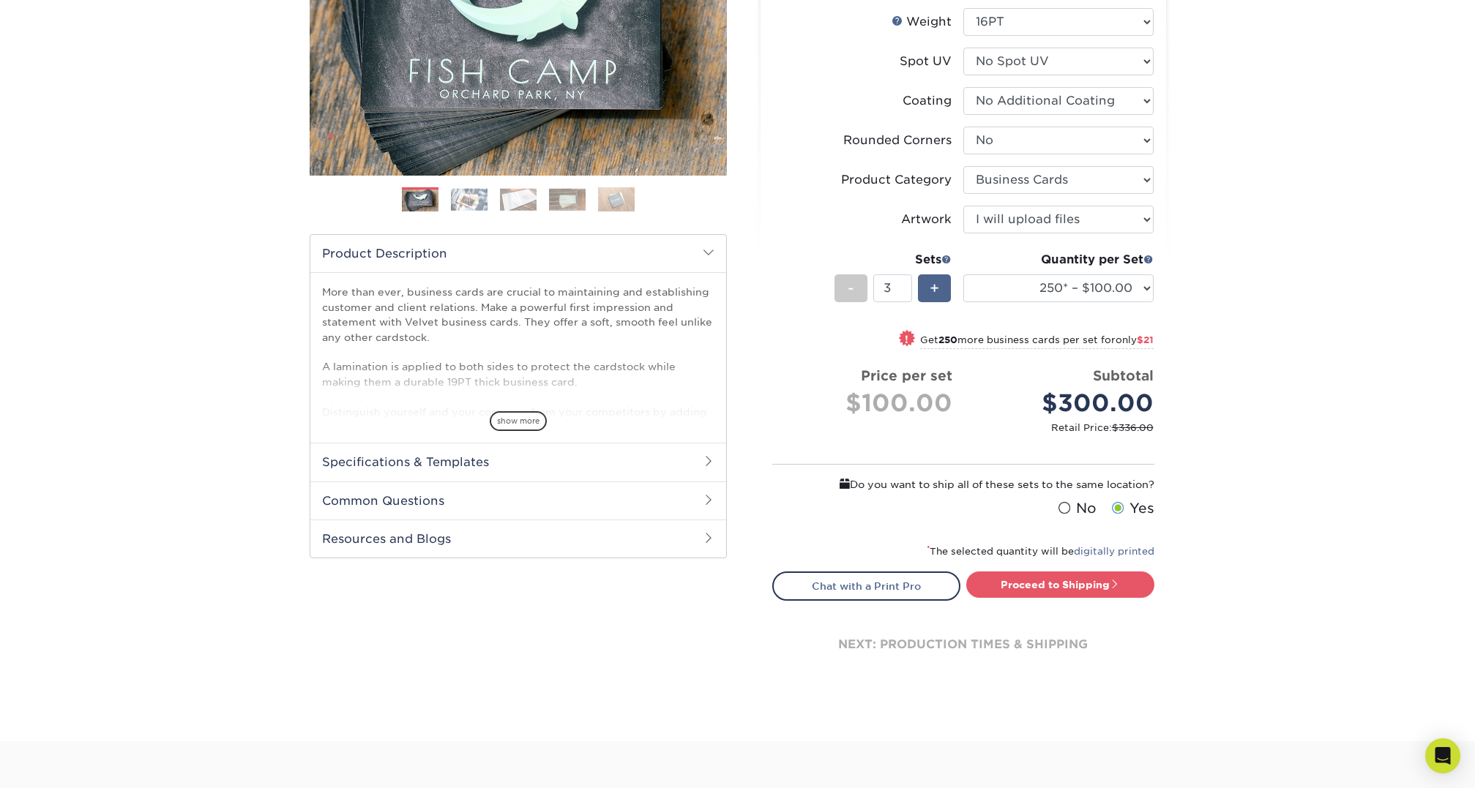
click at [938, 291] on span "+" at bounding box center [934, 288] width 10 height 22
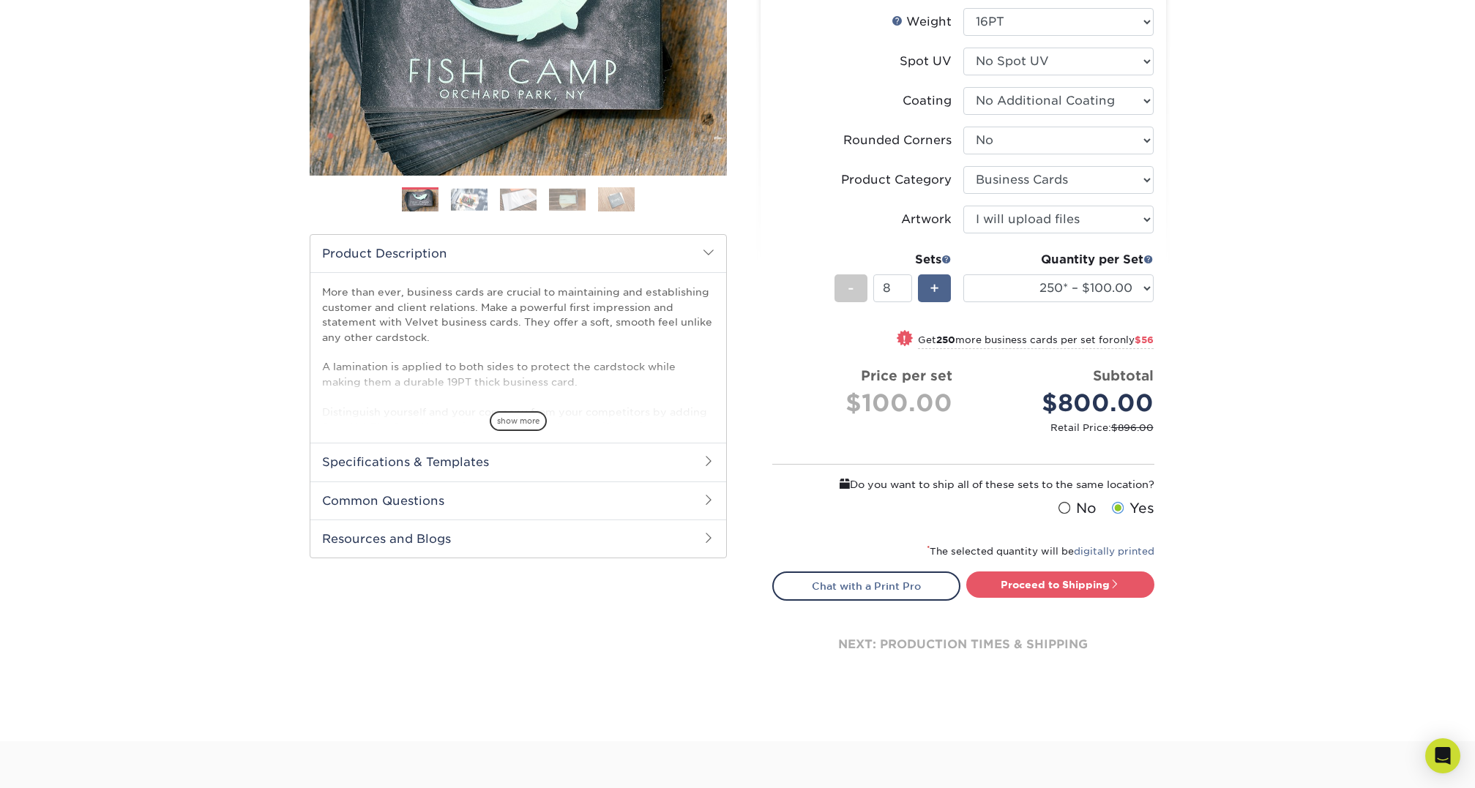
click at [938, 291] on span "+" at bounding box center [934, 288] width 10 height 22
type input "11"
select select "500 – $107.00"
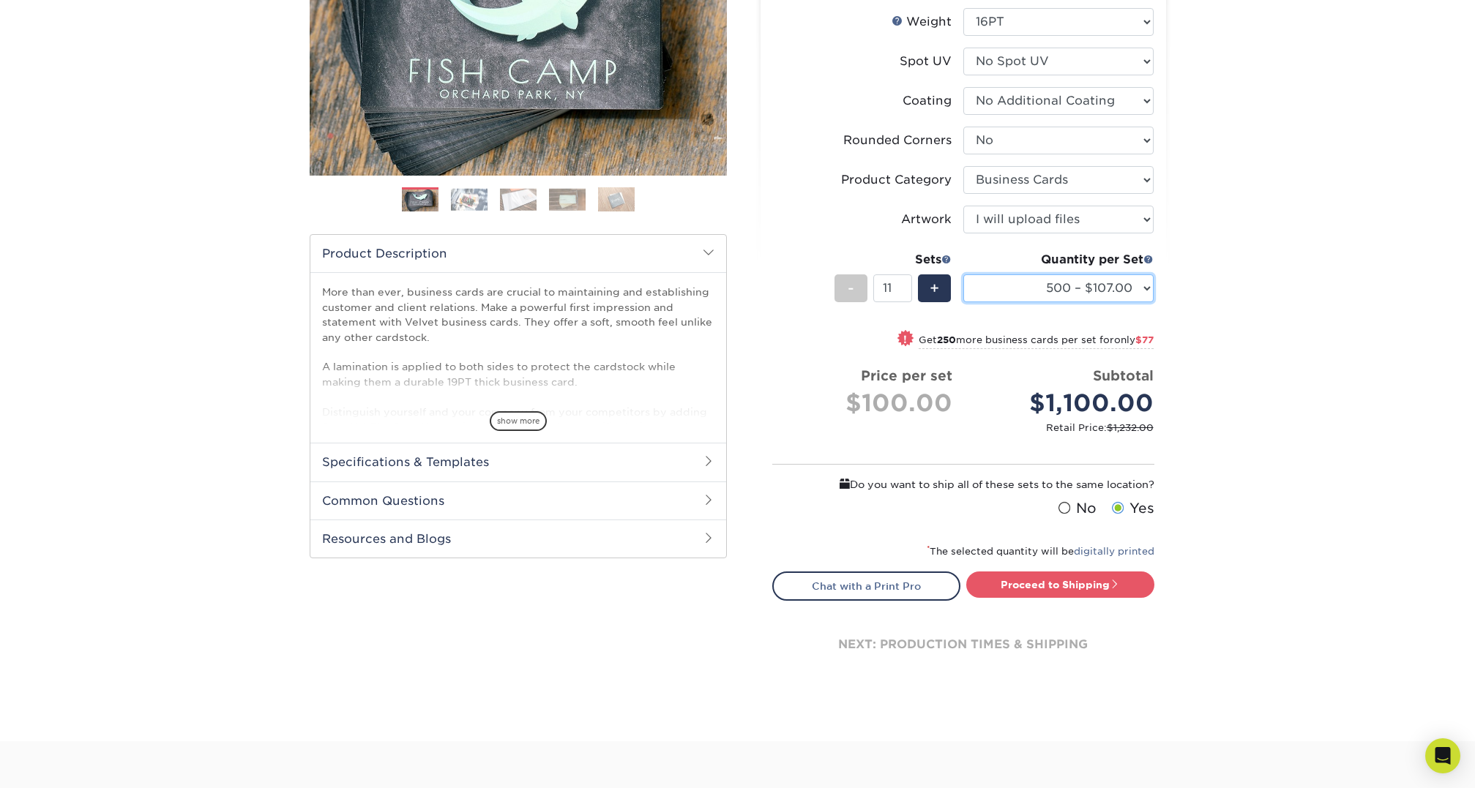
click option "500 – $107.00" at bounding box center [0, 0] width 0 height 0
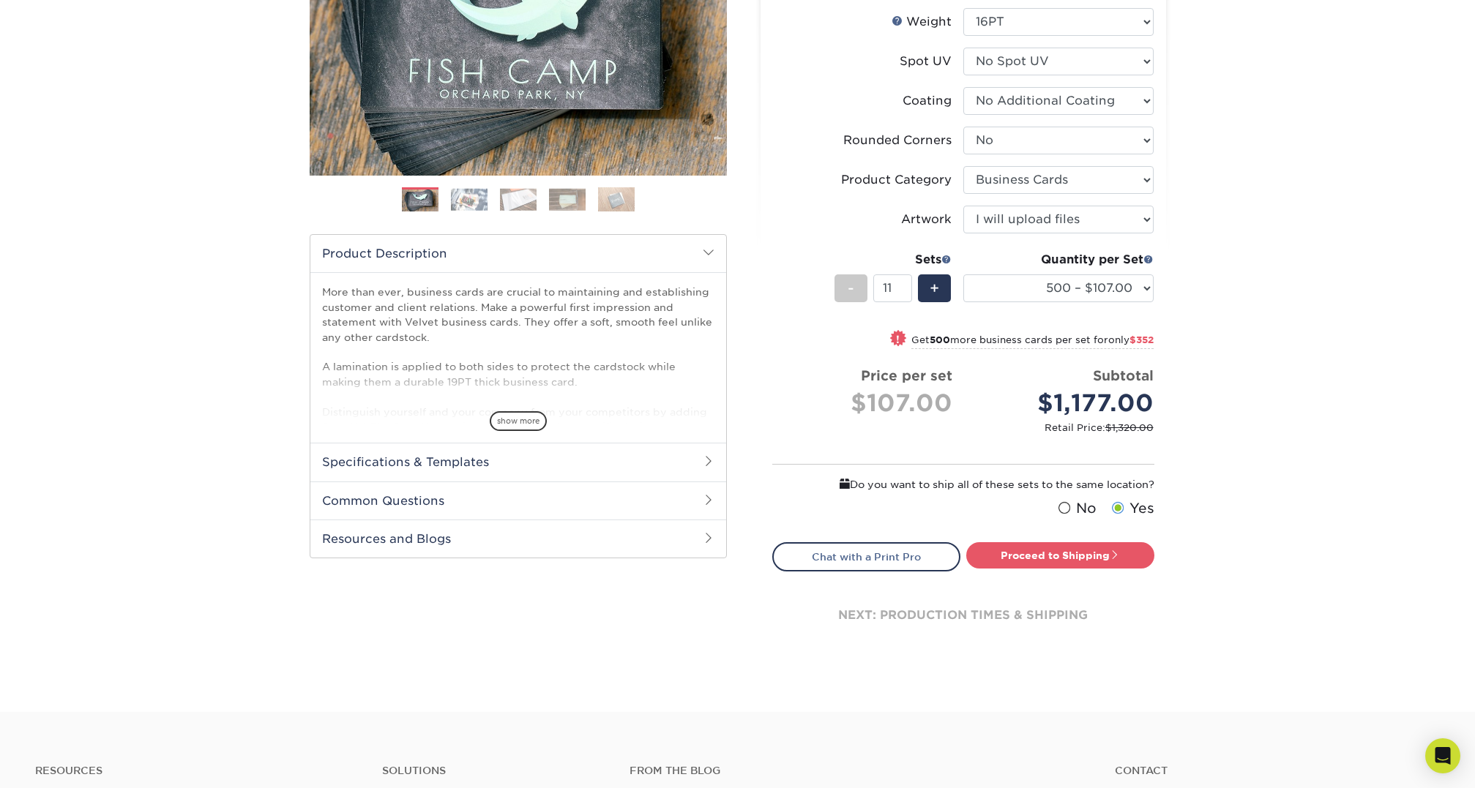
click at [1298, 282] on div "Products Business Cards Velvet Laminated Business Cards Previous Next" at bounding box center [737, 273] width 1475 height 877
click at [1075, 555] on link "Proceed to Shipping" at bounding box center [1060, 555] width 188 height 26
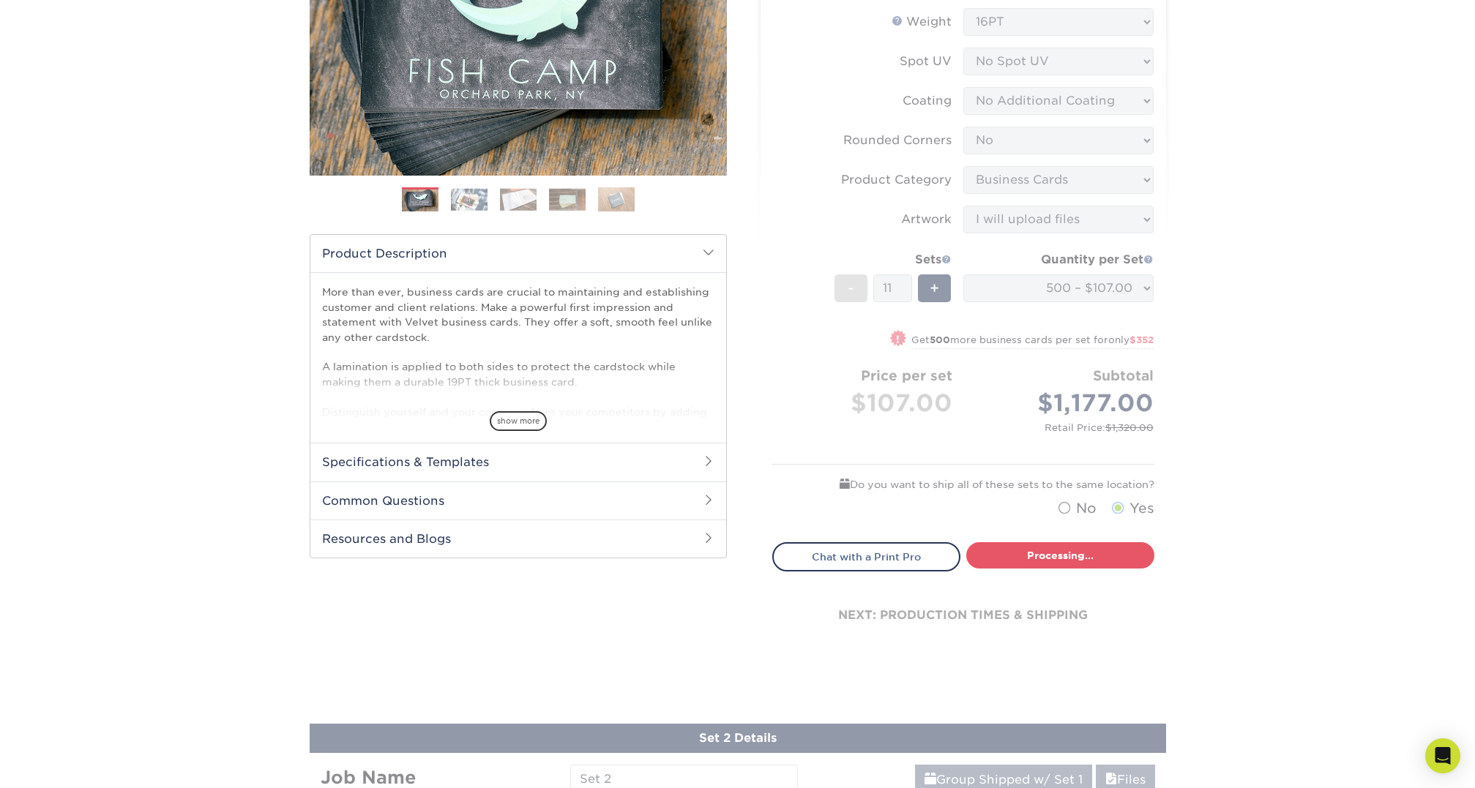
type input "Set 1"
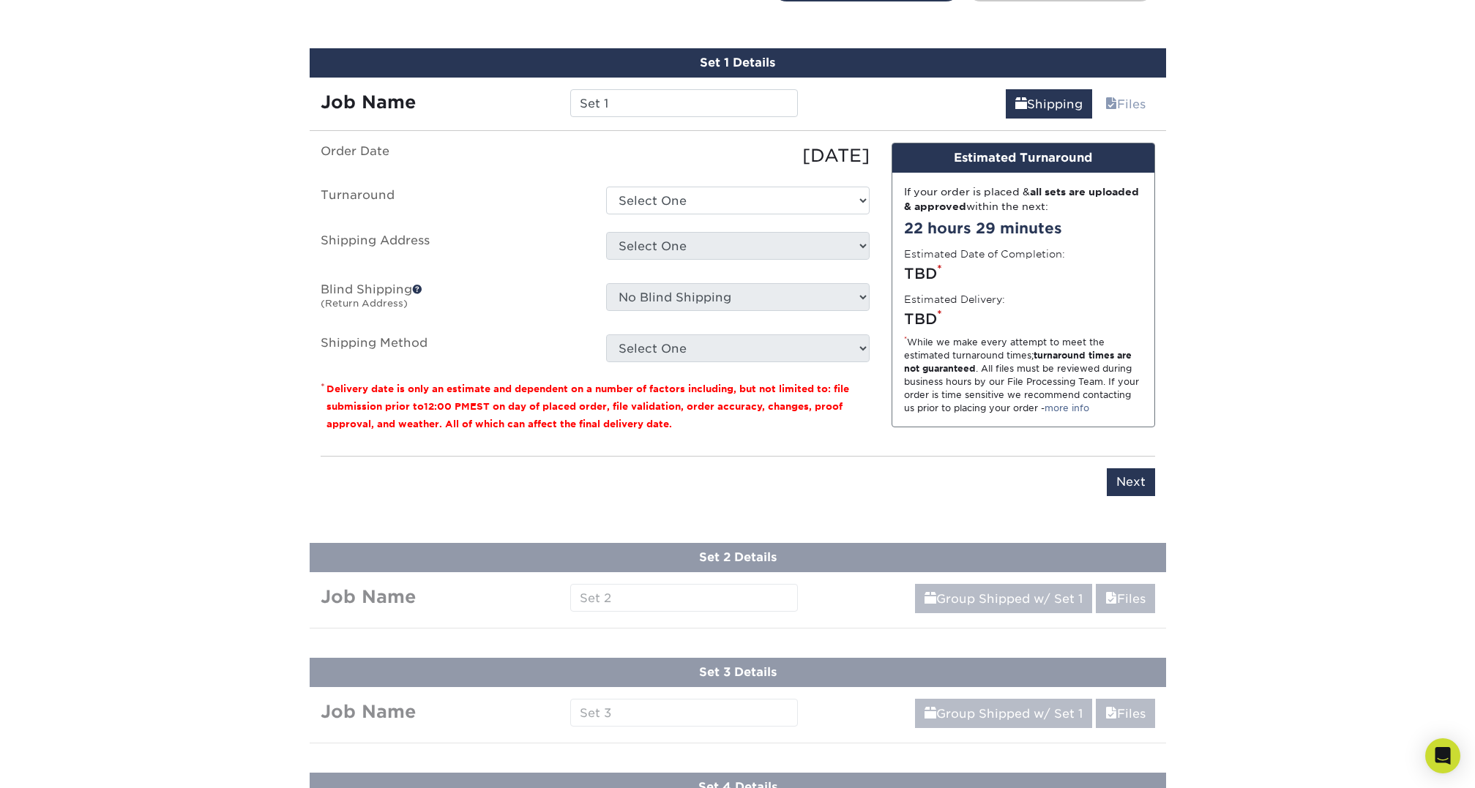
scroll to position [839, 0]
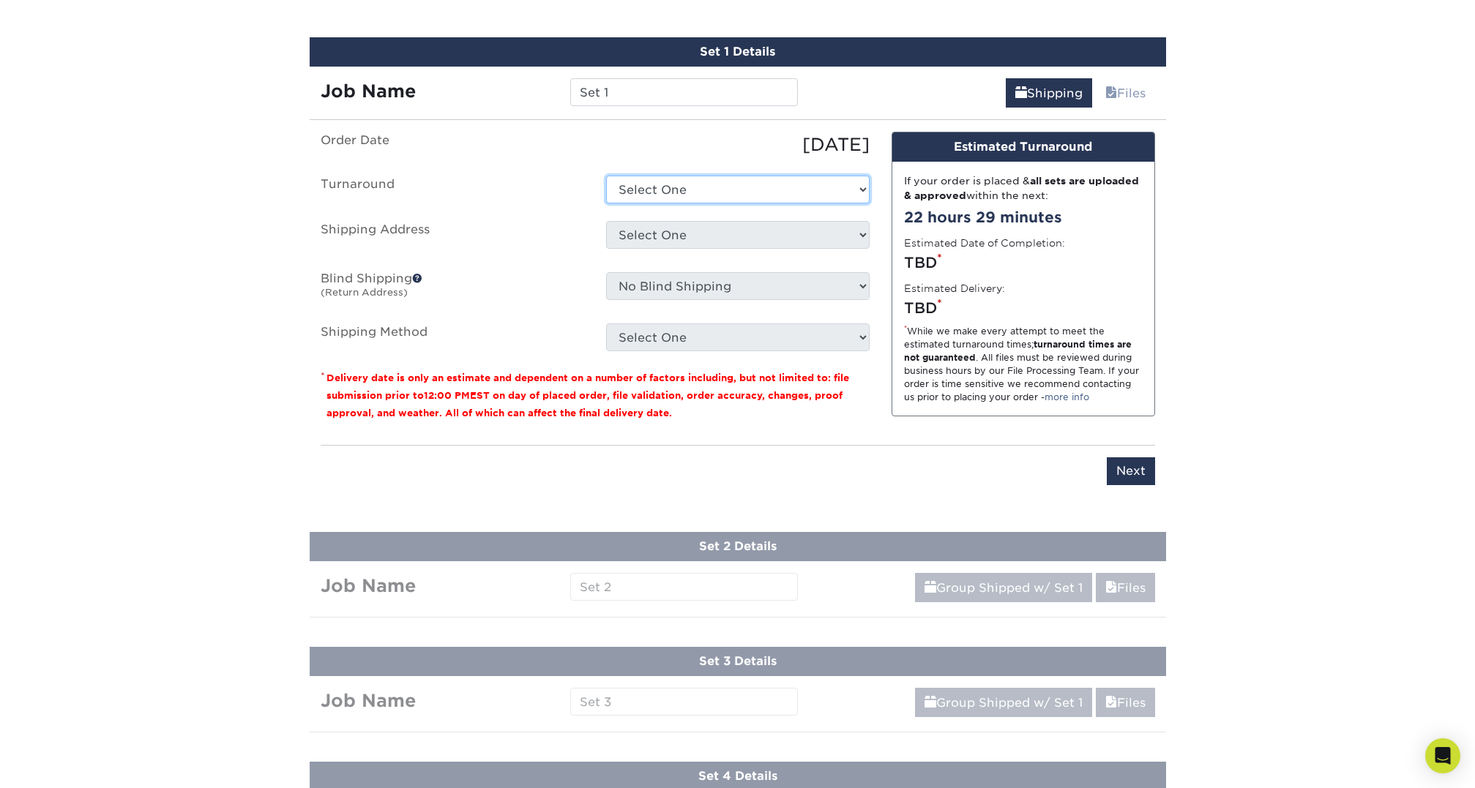
select select "0269a54f-6afa-4918-998f-593919161a79"
click option "2-4 Business Days" at bounding box center [0, 0] width 0 height 0
select select "83992"
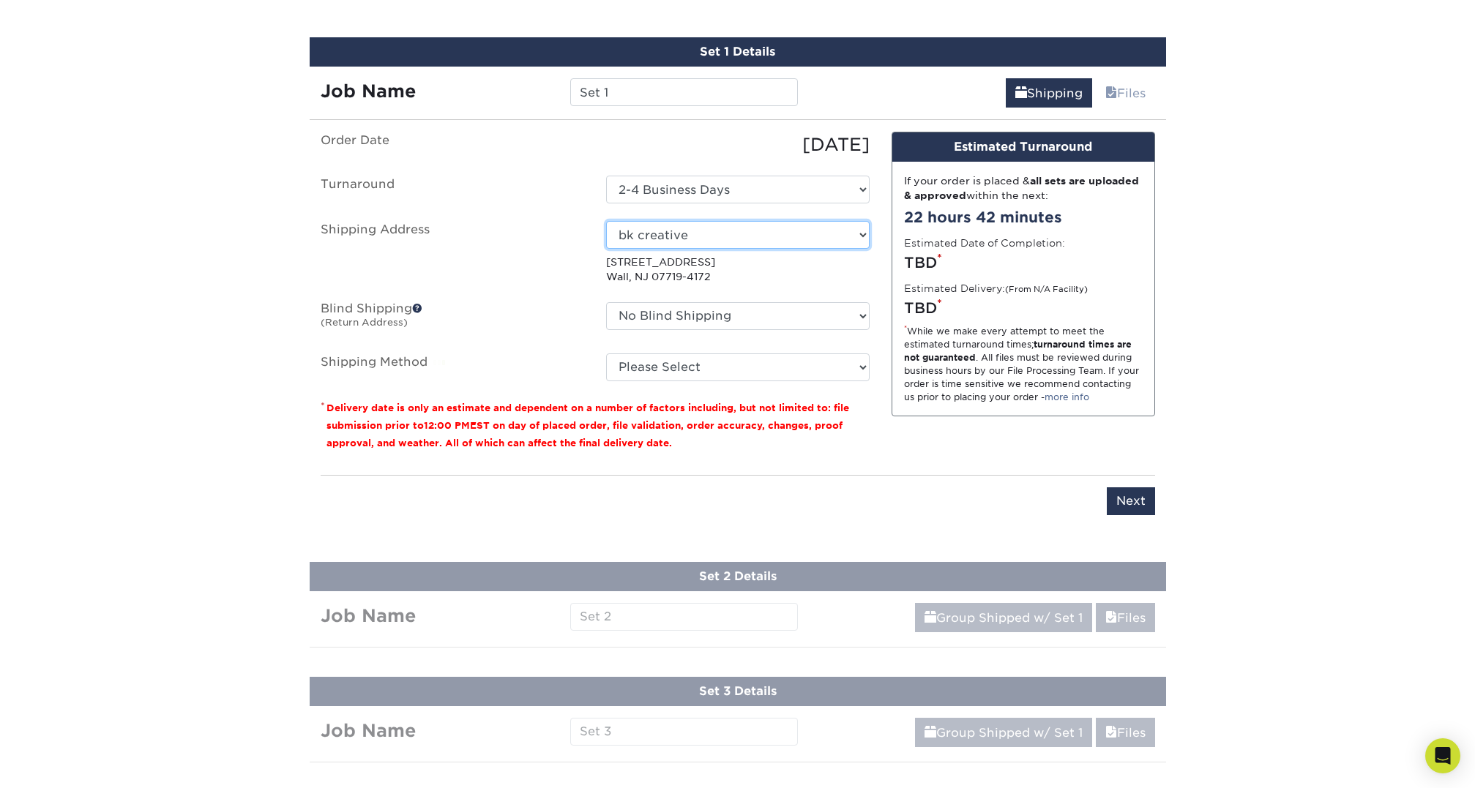
click at [836, 280] on p "[STREET_ADDRESS]" at bounding box center [737, 270] width 263 height 30
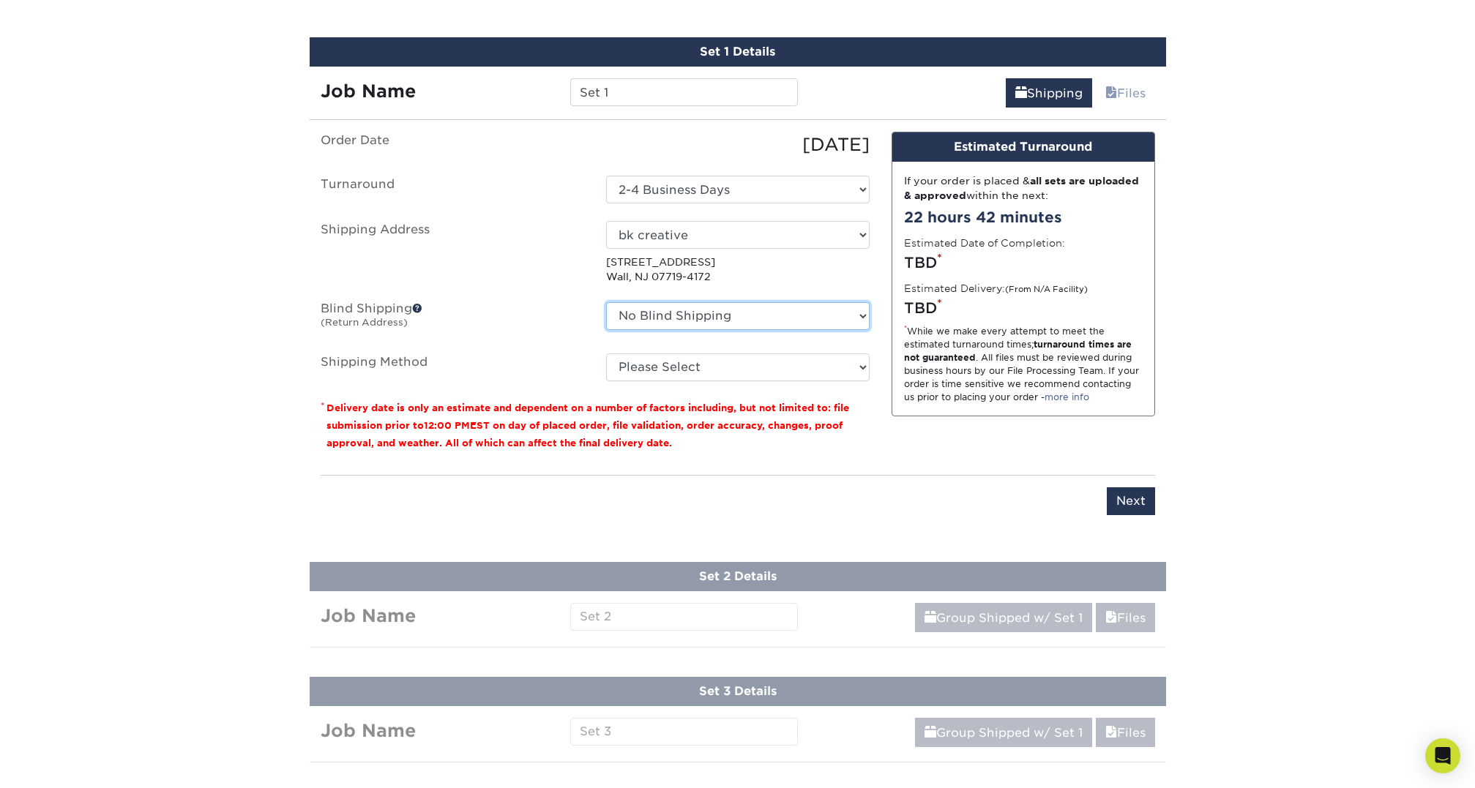
select select "83992"
click option "bk creative" at bounding box center [0, 0] width 0 height 0
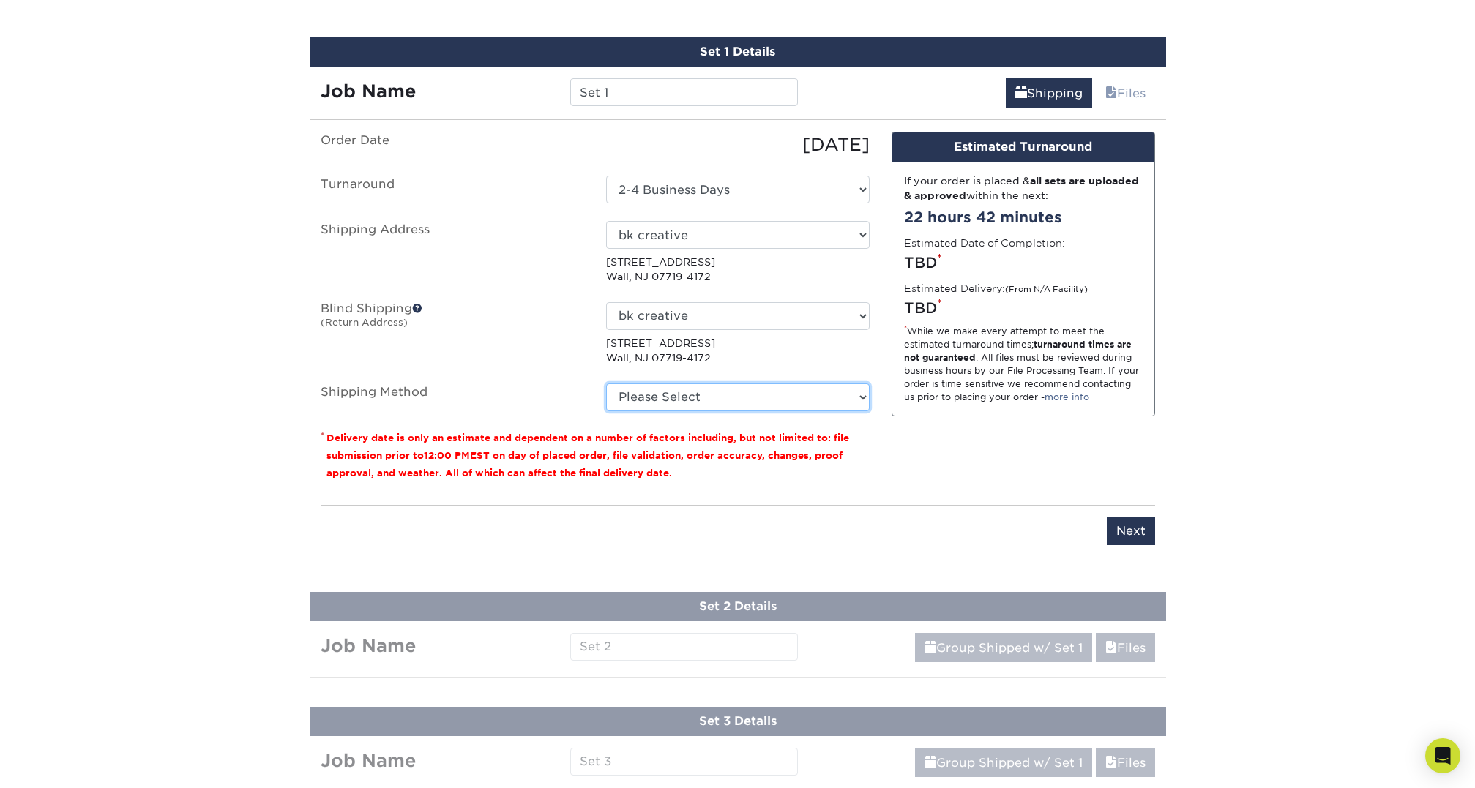
select select "03"
click option "UPS Ground (+$8.96)" at bounding box center [0, 0] width 0 height 0
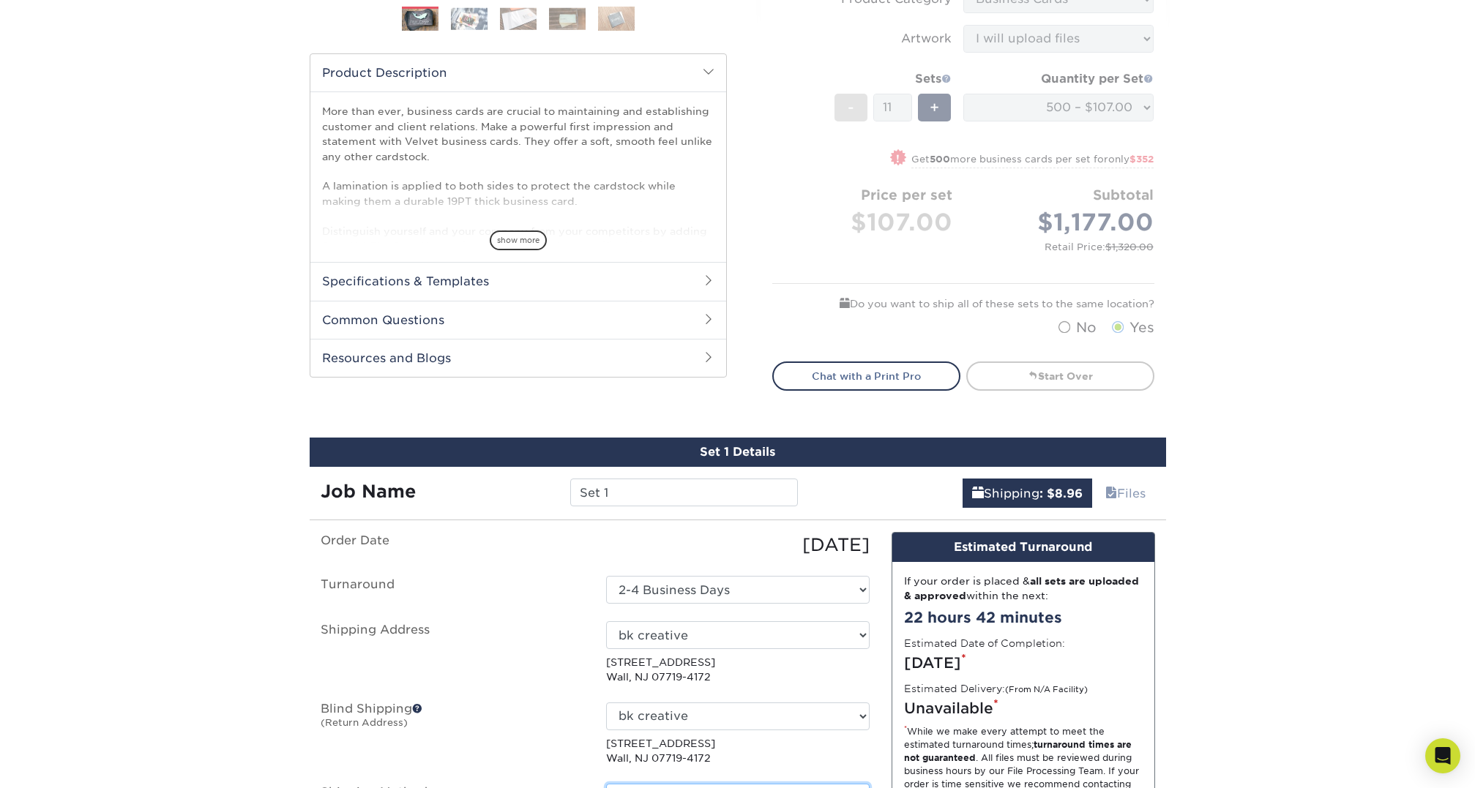
scroll to position [436, 0]
